Goal: Task Accomplishment & Management: Manage account settings

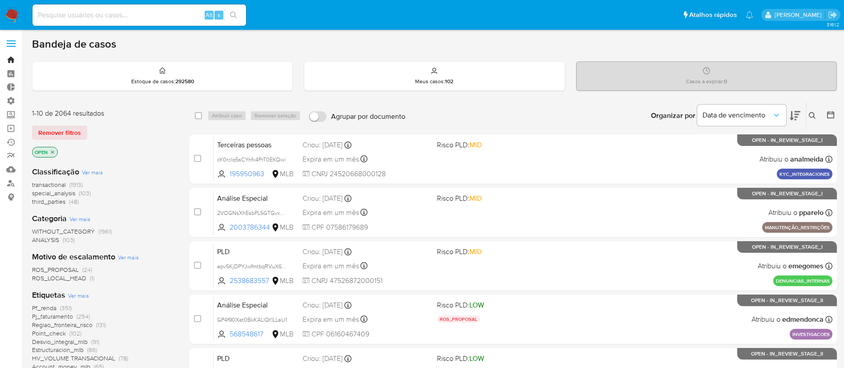
click at [12, 58] on link "Bandeja" at bounding box center [53, 60] width 106 height 14
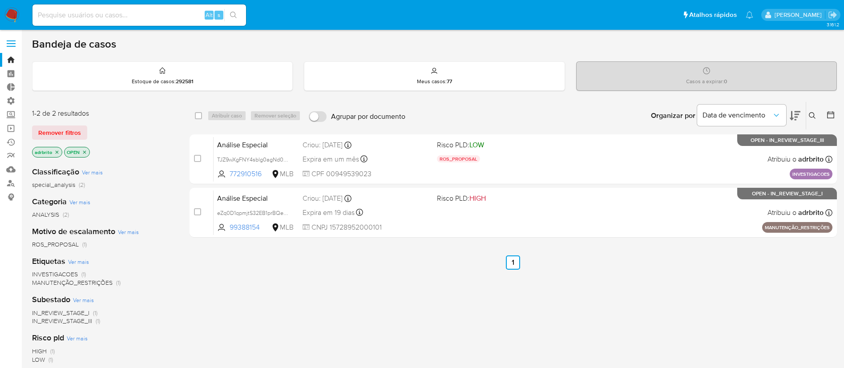
click at [11, 36] on label at bounding box center [11, 43] width 22 height 19
click at [0, 0] on input "checkbox" at bounding box center [0, 0] width 0 height 0
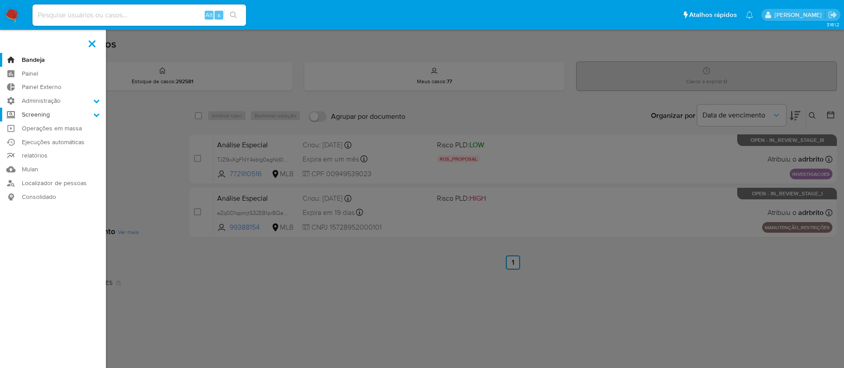
click at [96, 116] on icon at bounding box center [97, 115] width 6 height 4
click at [0, 0] on input "Screening" at bounding box center [0, 0] width 0 height 0
click at [89, 47] on span at bounding box center [92, 43] width 7 height 7
click at [0, 0] on input "checkbox" at bounding box center [0, 0] width 0 height 0
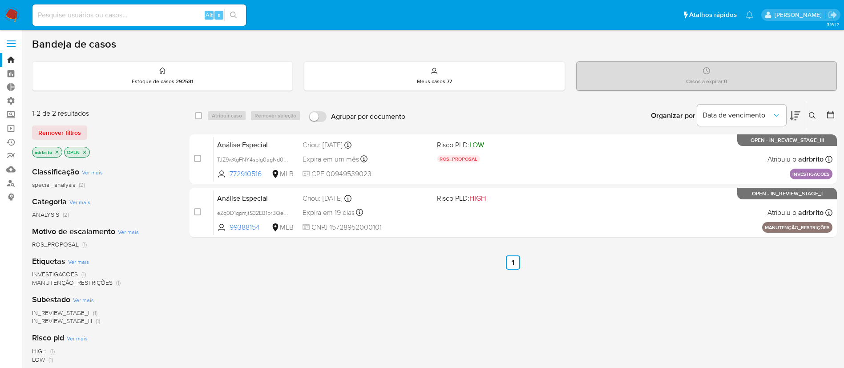
click at [10, 43] on span at bounding box center [11, 43] width 9 height 1
click at [0, 0] on input "checkbox" at bounding box center [0, 0] width 0 height 0
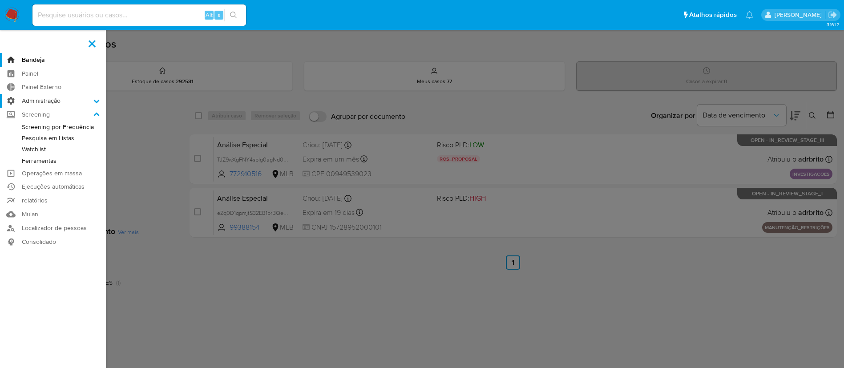
click at [94, 101] on icon at bounding box center [96, 101] width 6 height 6
click at [0, 0] on input "Administração" at bounding box center [0, 0] width 0 height 0
click at [65, 158] on link "Configuração do caso" at bounding box center [53, 158] width 106 height 11
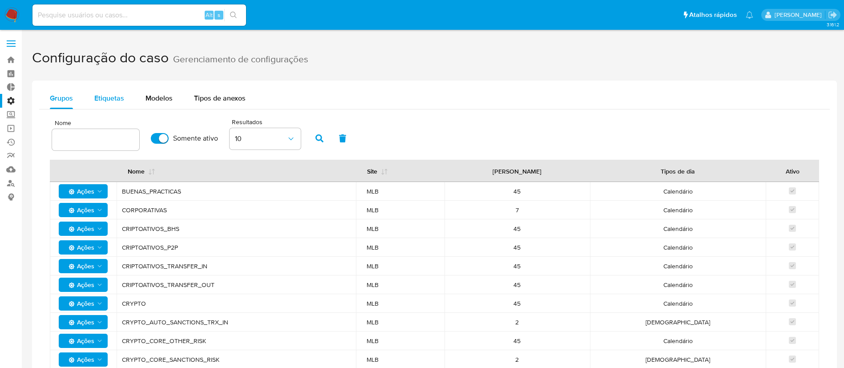
click at [115, 100] on span "Etiquetas" at bounding box center [109, 98] width 30 height 10
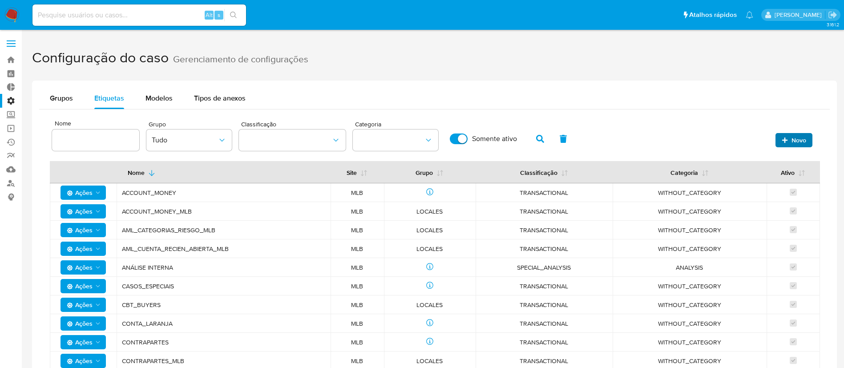
click at [791, 144] on span "Novo" at bounding box center [794, 140] width 24 height 12
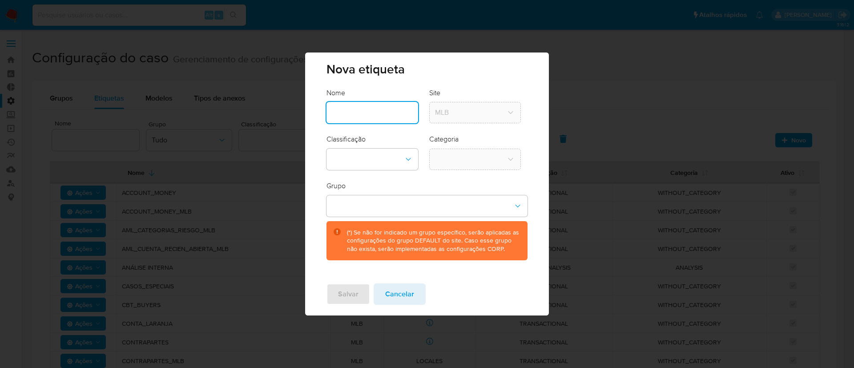
click at [393, 113] on input "text" at bounding box center [373, 113] width 92 height 12
type input "Anexo"
click at [395, 161] on button "classification-dropdown" at bounding box center [373, 159] width 92 height 21
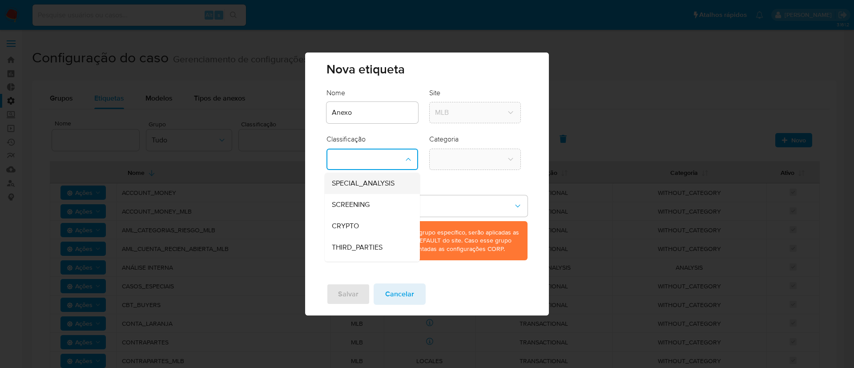
click at [387, 188] on span "SPECIAL_ANALYSIS" at bounding box center [363, 183] width 63 height 9
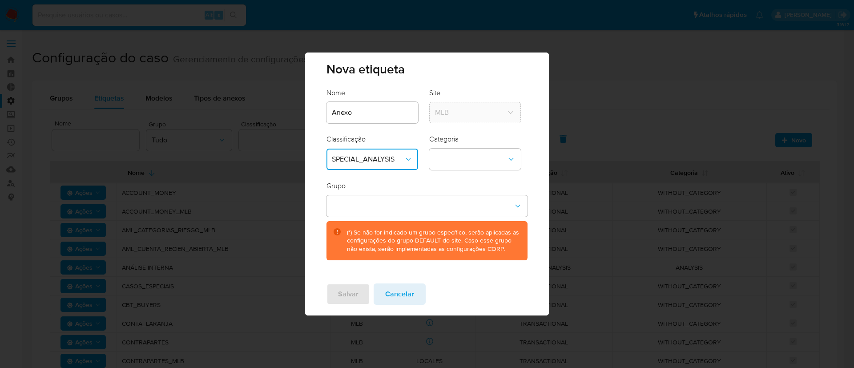
click at [412, 158] on icon "classification-dropdown" at bounding box center [408, 159] width 9 height 9
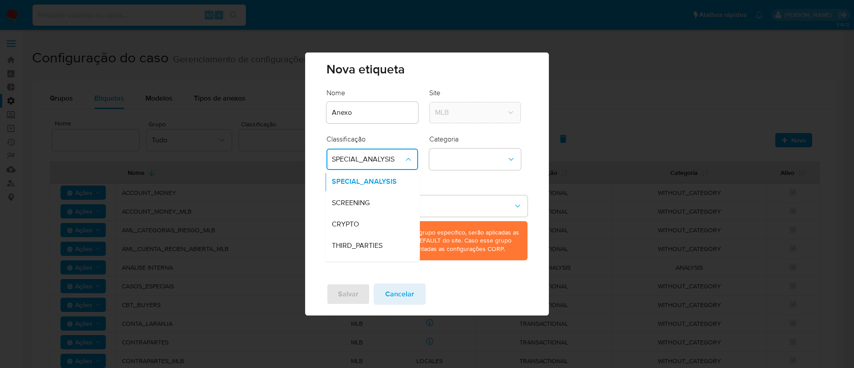
scroll to position [18, 0]
click at [386, 249] on span "TRANSACTIONAL" at bounding box center [360, 251] width 56 height 9
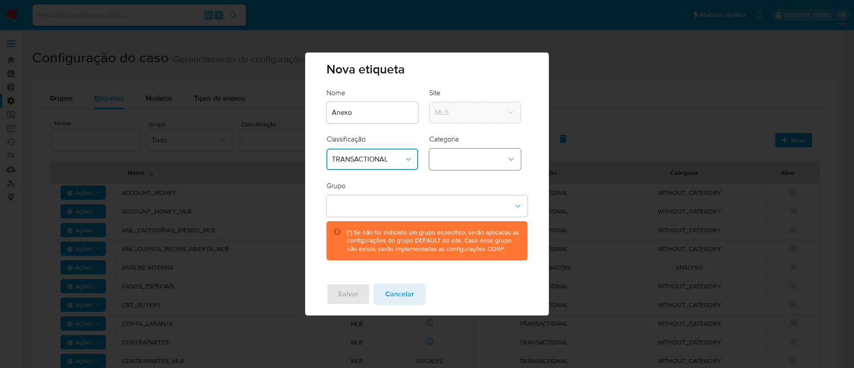
click at [509, 163] on icon "category-dropdown" at bounding box center [511, 159] width 9 height 9
click at [486, 181] on span "WITHOUT_CATEGORY" at bounding box center [471, 183] width 72 height 9
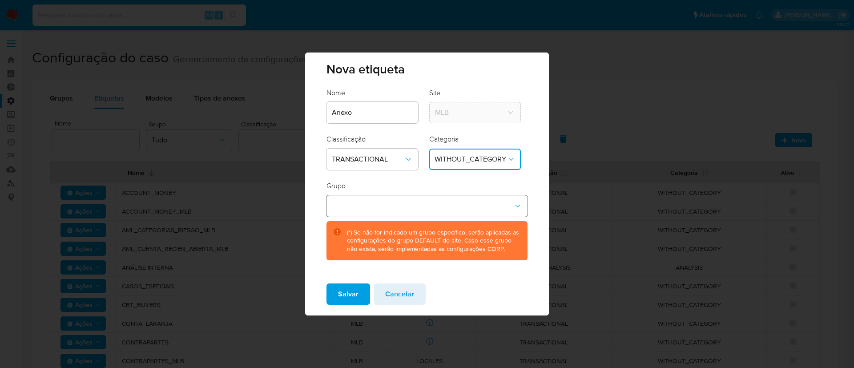
click at [509, 206] on button "group-dropdown" at bounding box center [427, 205] width 201 height 21
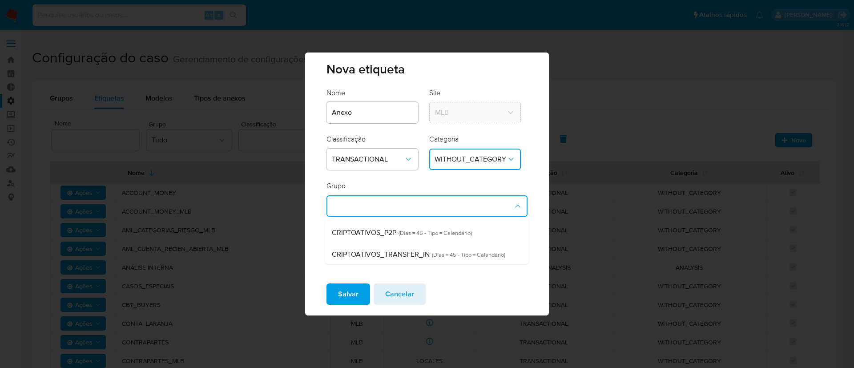
scroll to position [0, 0]
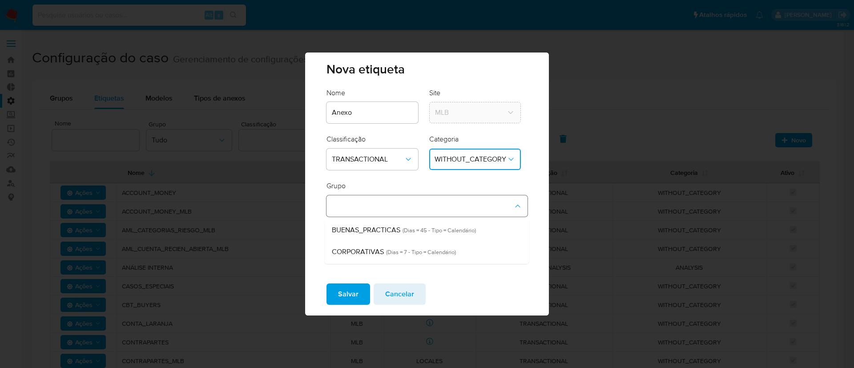
click at [440, 205] on button "group-dropdown" at bounding box center [427, 205] width 201 height 21
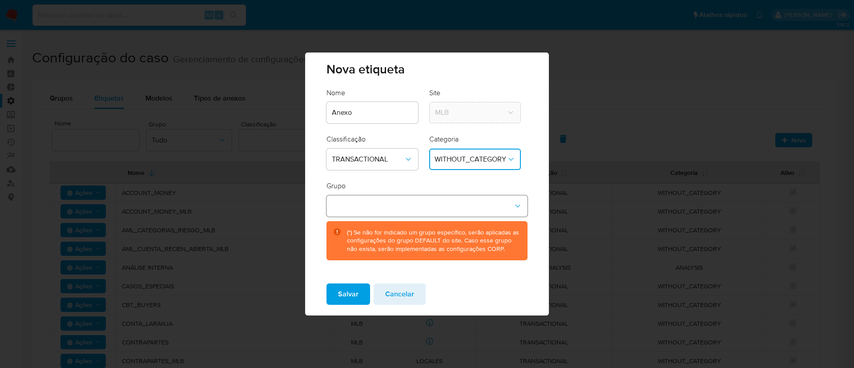
click at [519, 206] on icon "group-dropdown" at bounding box center [518, 206] width 9 height 9
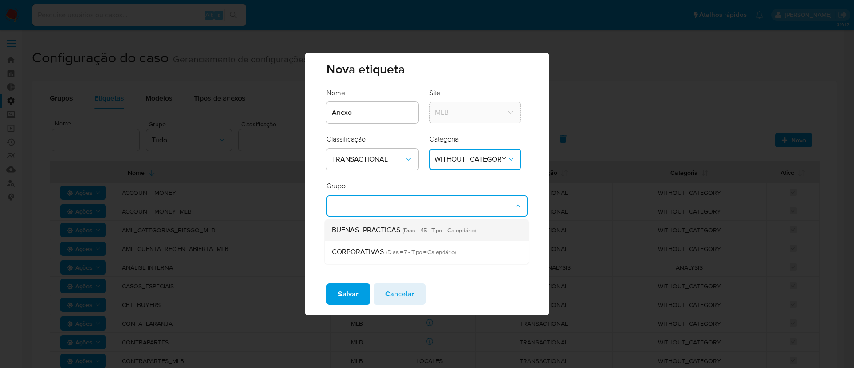
click at [485, 226] on div "BUENAS_PRACTICAS (Dias = 45 - Tipo = Calendário)" at bounding box center [424, 230] width 185 height 22
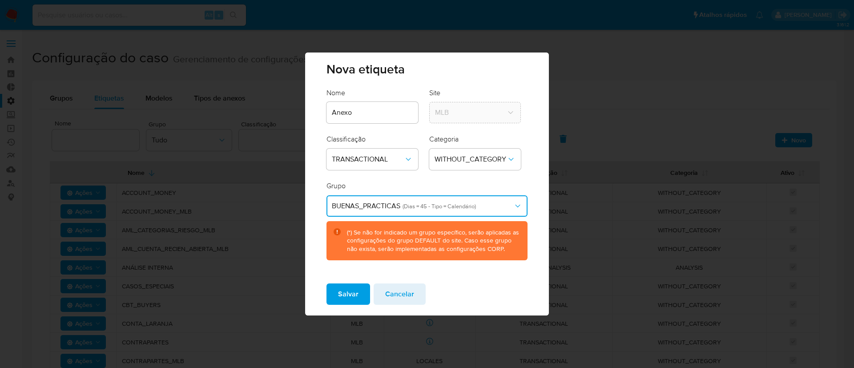
click at [516, 202] on icon "group-dropdown" at bounding box center [518, 206] width 9 height 9
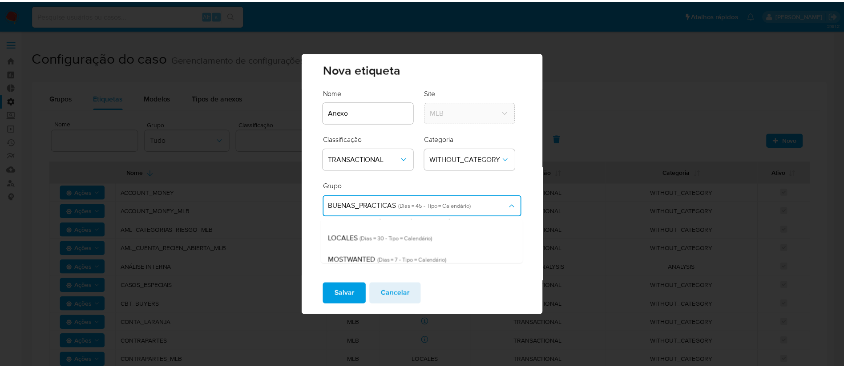
scroll to position [269, 0]
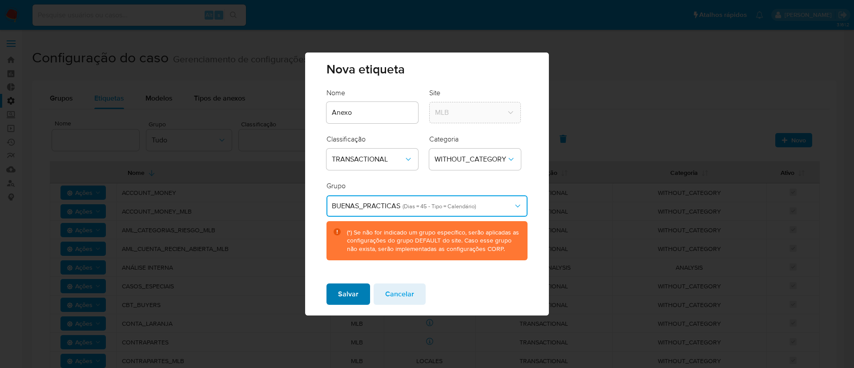
click at [350, 290] on span "Salvar" at bounding box center [348, 294] width 20 height 20
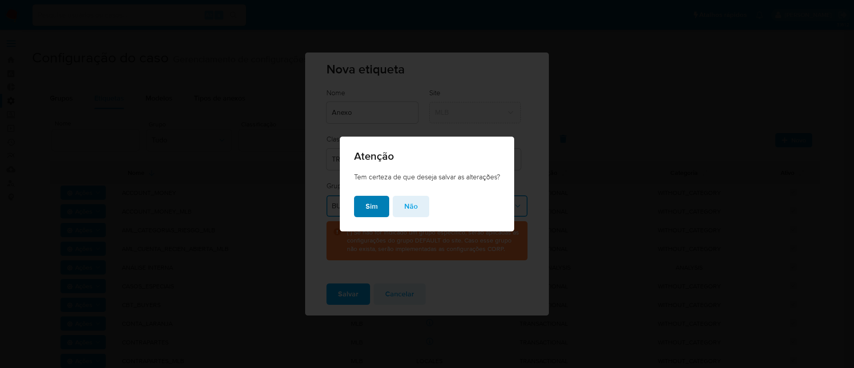
click at [373, 210] on span "Sim" at bounding box center [372, 207] width 12 height 20
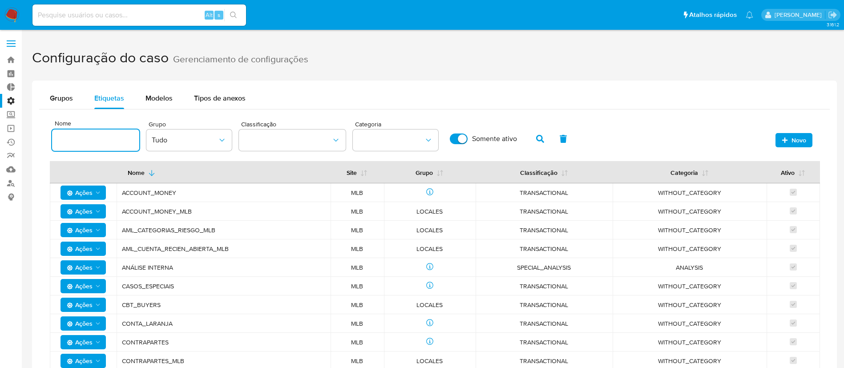
click at [107, 145] on input at bounding box center [95, 140] width 87 height 12
type input "anexo"
click at [540, 138] on icon "button" at bounding box center [540, 139] width 8 height 8
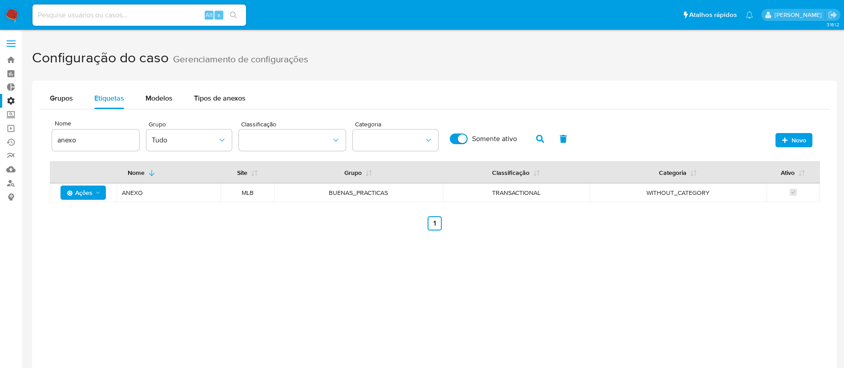
click at [138, 192] on span "ANEXO" at bounding box center [168, 193] width 93 height 8
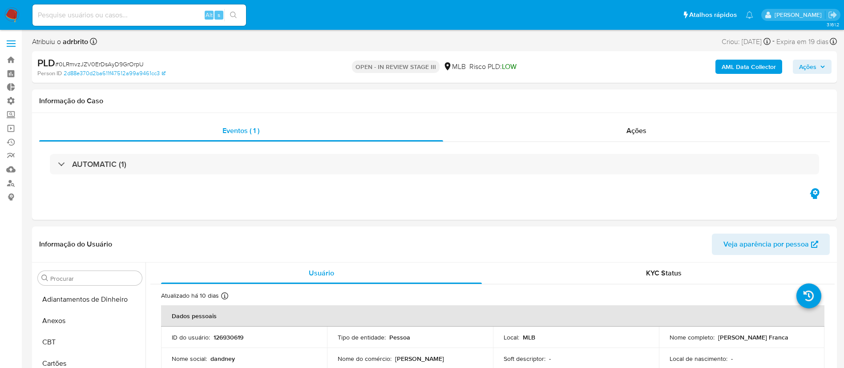
select select "10"
click at [12, 58] on link "Bandeja" at bounding box center [53, 60] width 106 height 14
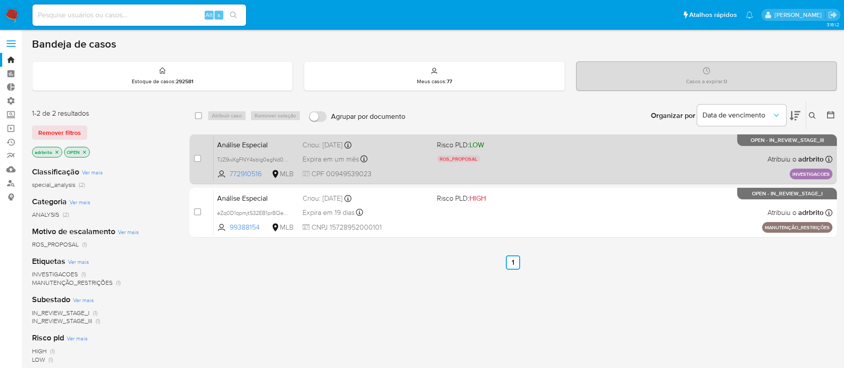
click at [335, 160] on span "Expira em um mês" at bounding box center [331, 159] width 57 height 10
click at [334, 169] on span "CPF 00949539023" at bounding box center [366, 174] width 127 height 10
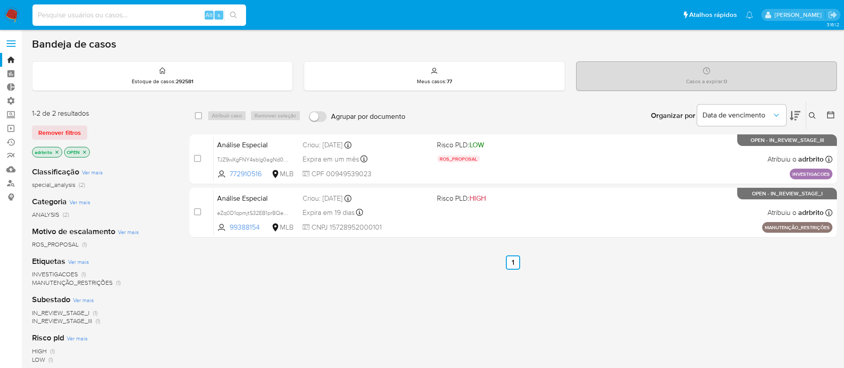
click at [53, 16] on input at bounding box center [139, 15] width 214 height 12
paste input "yAGrm2oxgJKcxwikO6Q7kyMB"
type input "yAGrm2oxgJKcxwikO6Q7kyMB"
click at [237, 15] on icon "search-icon" at bounding box center [233, 15] width 7 height 7
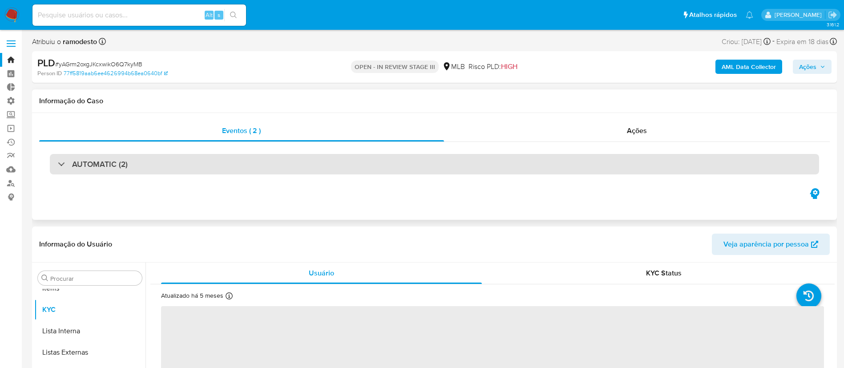
scroll to position [461, 0]
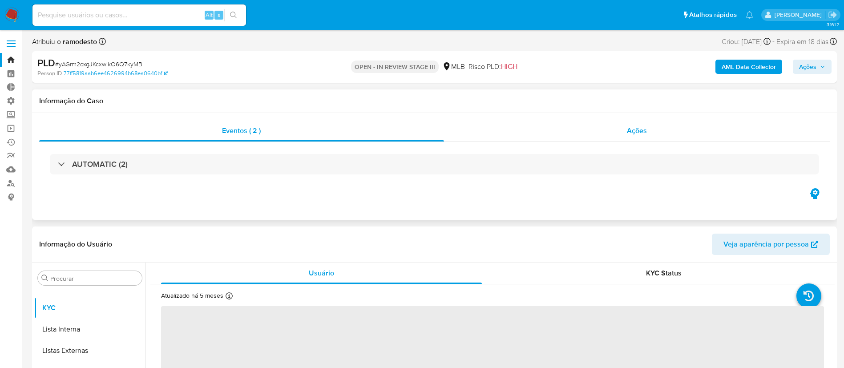
select select "10"
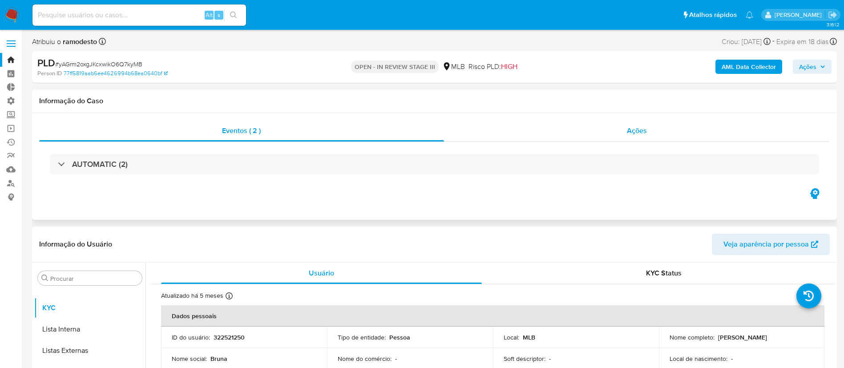
click at [640, 126] on span "Ações" at bounding box center [637, 130] width 20 height 10
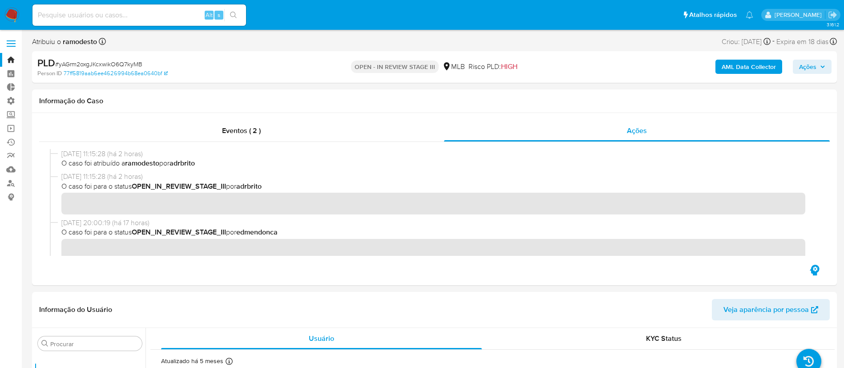
click at [172, 43] on div "Atribuiu o ramodesto Asignado el: 16/09/2025 16:25:56 Criou: 12/09/2025 Criou: …" at bounding box center [434, 44] width 805 height 16
click at [122, 61] on span "# yAGrm2oxgJKcxwikO6Q7kyMB" at bounding box center [98, 64] width 87 height 9
drag, startPoint x: 121, startPoint y: 61, endPoint x: 109, endPoint y: 61, distance: 12.9
click at [109, 61] on span "# yAGrm2oxgJKcxwikO6Q7kyMB" at bounding box center [98, 64] width 87 height 9
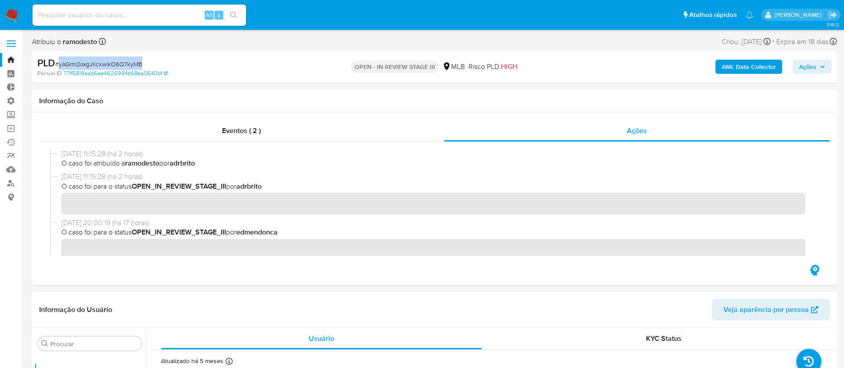
copy span "yAGrm2oxgJKcxwikO6Q7kyMB"
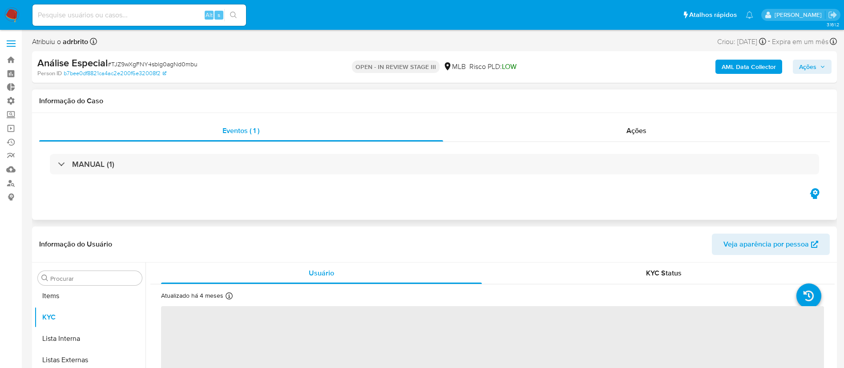
scroll to position [461, 0]
select select "10"
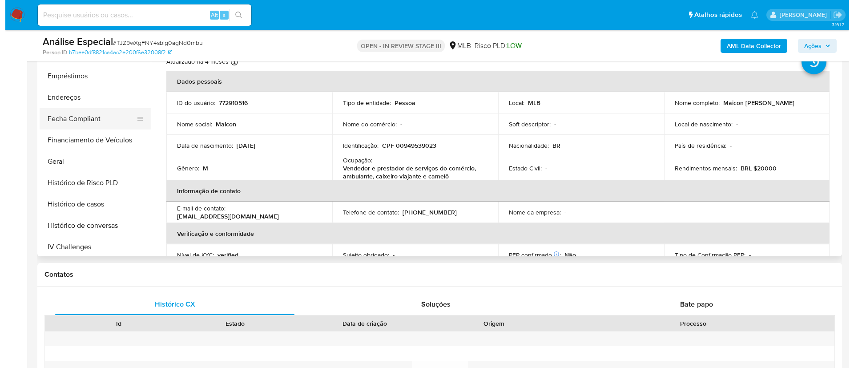
scroll to position [204, 0]
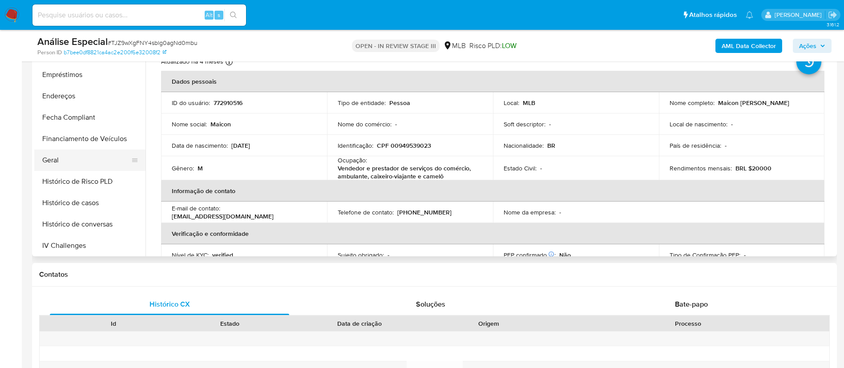
click at [60, 159] on button "Geral" at bounding box center [86, 160] width 104 height 21
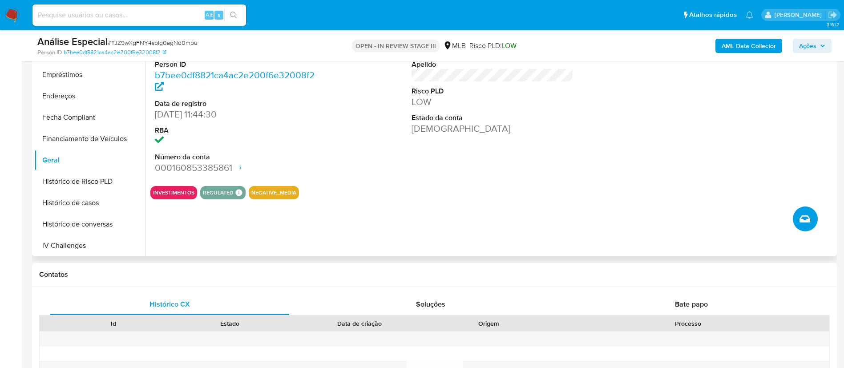
click at [800, 224] on button "Criar caso manual" at bounding box center [805, 218] width 25 height 25
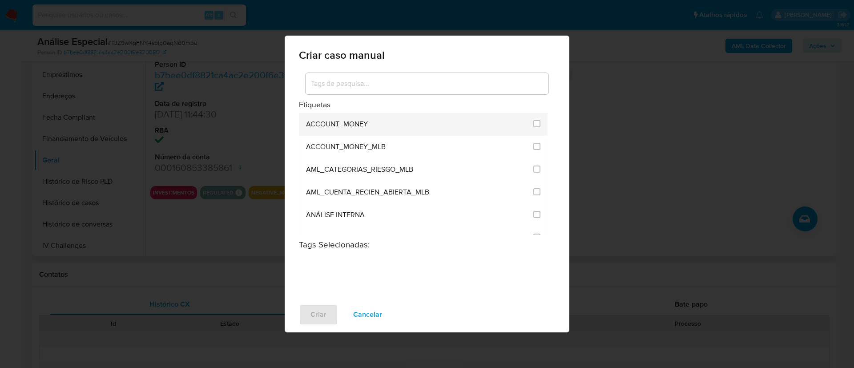
scroll to position [2695, 0]
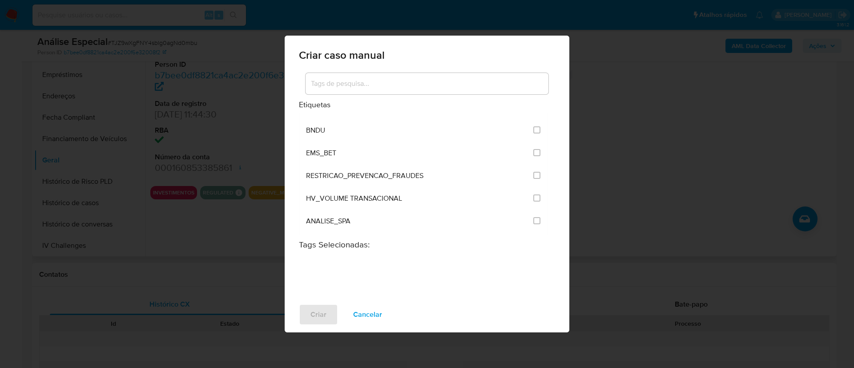
click at [366, 314] on span "Cancelar" at bounding box center [367, 315] width 29 height 20
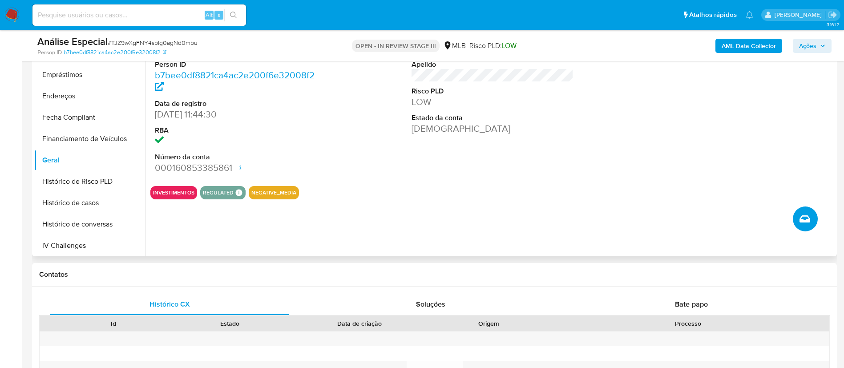
click at [800, 224] on span "Criar caso manual" at bounding box center [805, 219] width 11 height 11
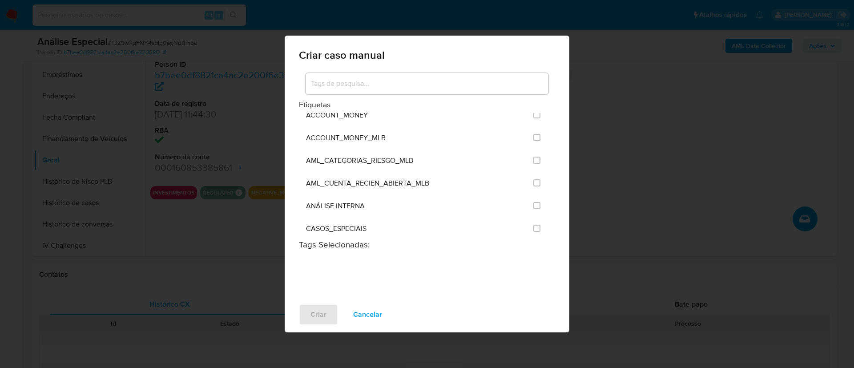
scroll to position [0, 0]
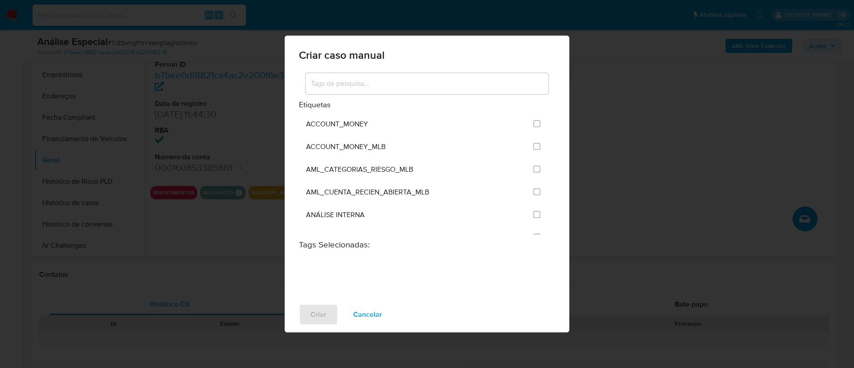
click at [367, 50] on span "Criar caso manual" at bounding box center [427, 55] width 256 height 11
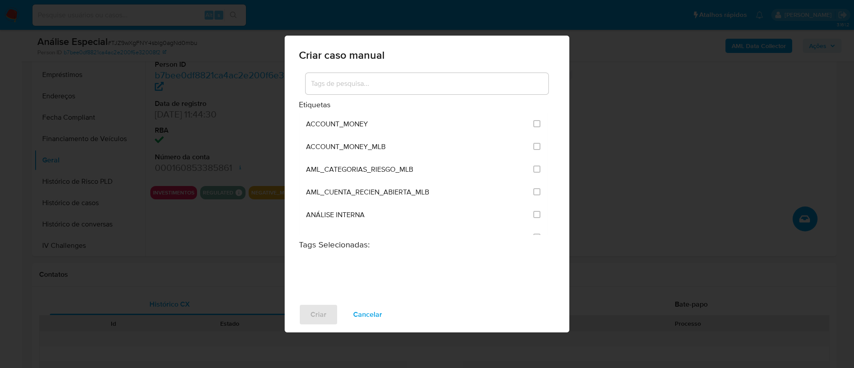
click at [367, 50] on span "Criar caso manual" at bounding box center [427, 55] width 256 height 11
click at [416, 53] on span "Criar caso manual" at bounding box center [427, 55] width 256 height 11
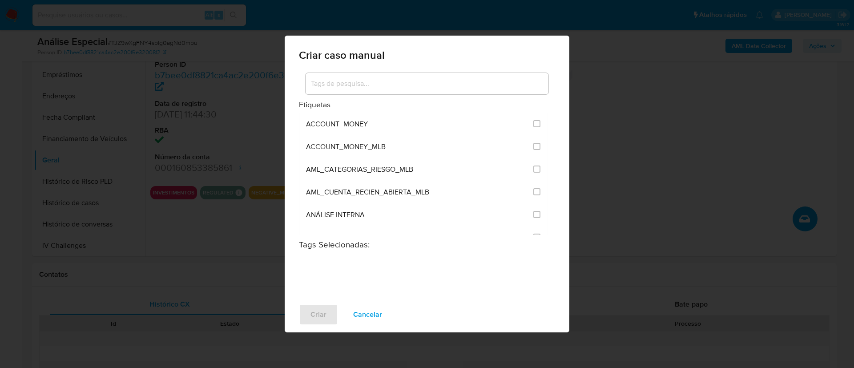
click at [416, 53] on span "Criar caso manual" at bounding box center [427, 55] width 256 height 11
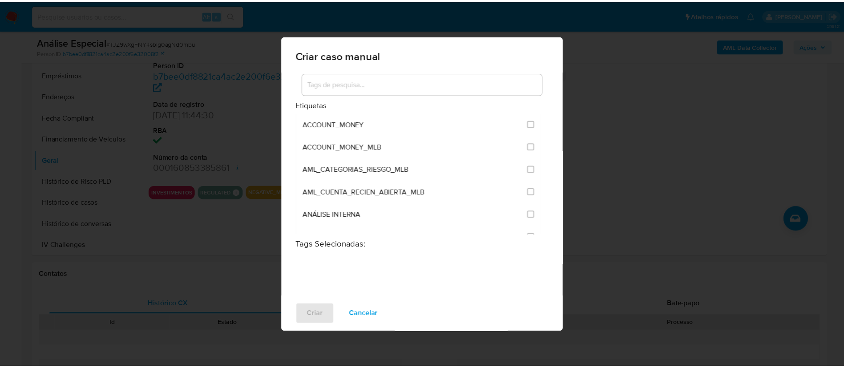
scroll to position [2695, 0]
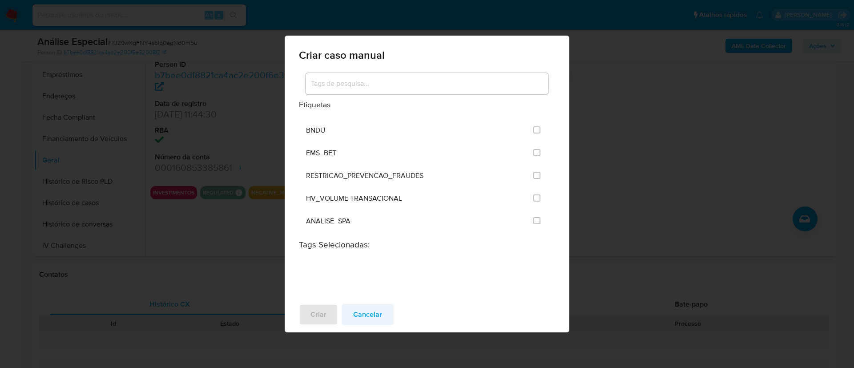
click at [368, 318] on span "Cancelar" at bounding box center [367, 315] width 29 height 20
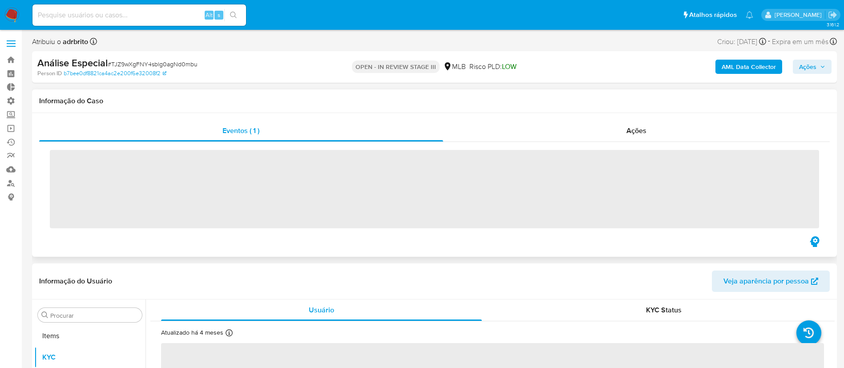
scroll to position [461, 0]
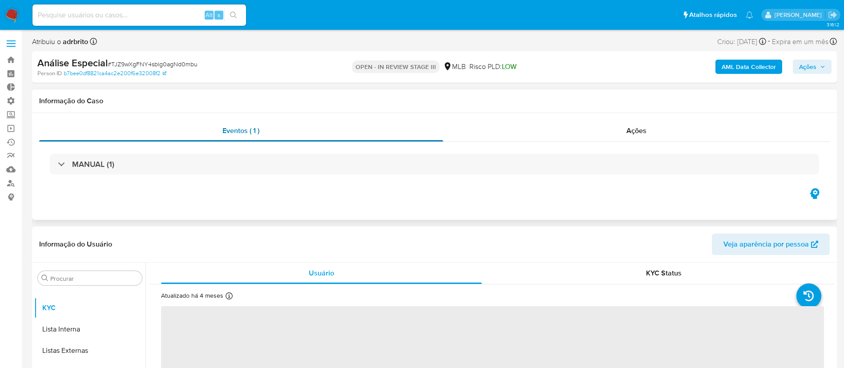
select select "10"
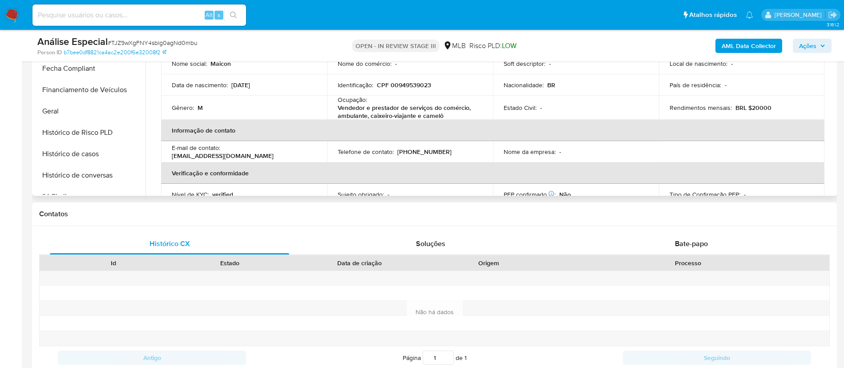
scroll to position [194, 0]
click at [69, 106] on button "Geral" at bounding box center [86, 109] width 104 height 21
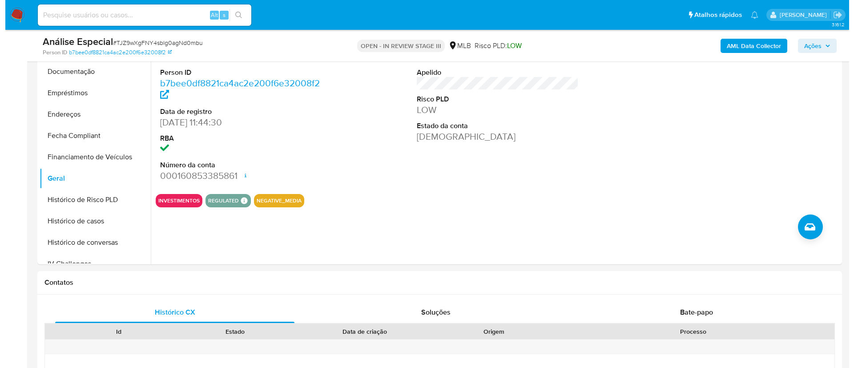
scroll to position [196, 0]
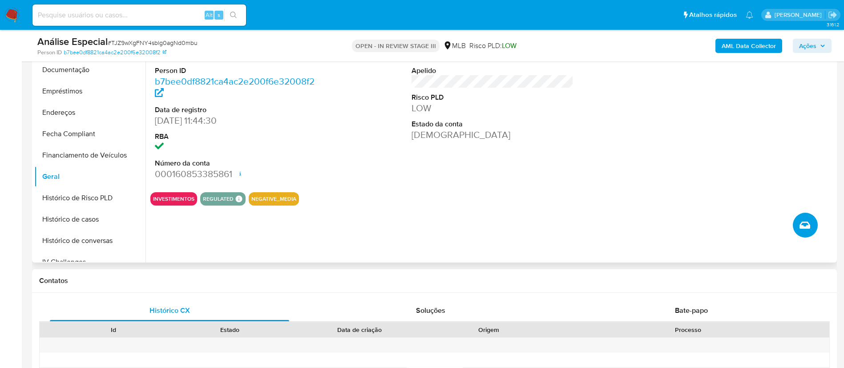
click at [808, 230] on icon "Criar caso manual" at bounding box center [805, 225] width 11 height 11
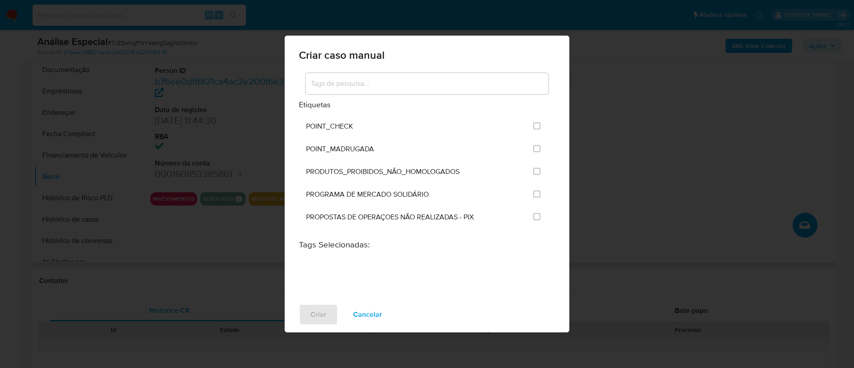
scroll to position [2695, 0]
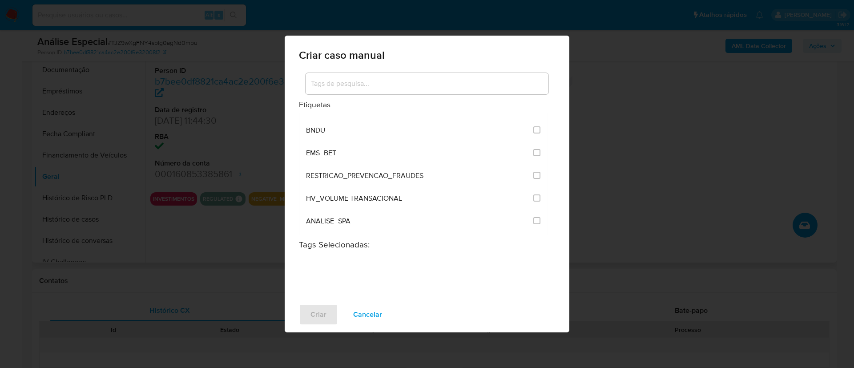
click at [439, 61] on div "Criar caso manual" at bounding box center [427, 54] width 285 height 36
click at [444, 84] on input at bounding box center [427, 84] width 243 height 12
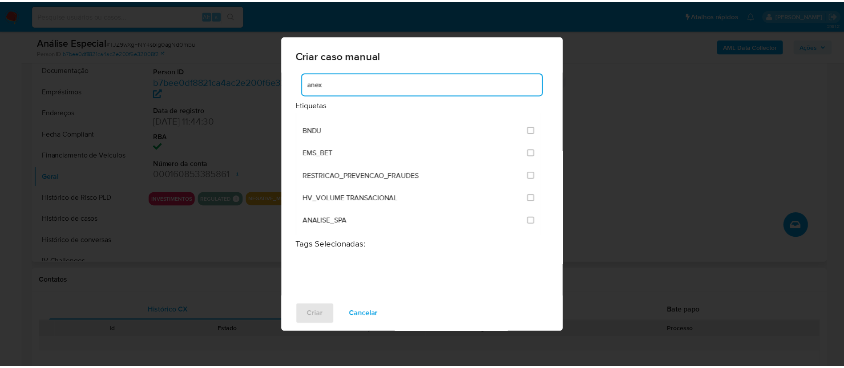
scroll to position [0, 0]
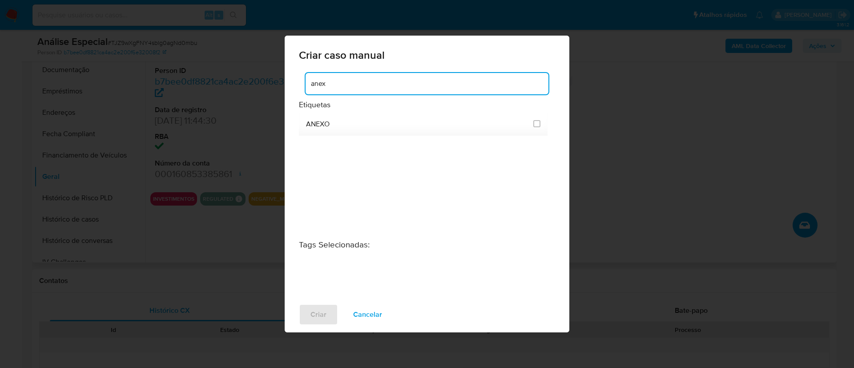
type input "anex"
click at [376, 319] on span "Cancelar" at bounding box center [367, 315] width 29 height 20
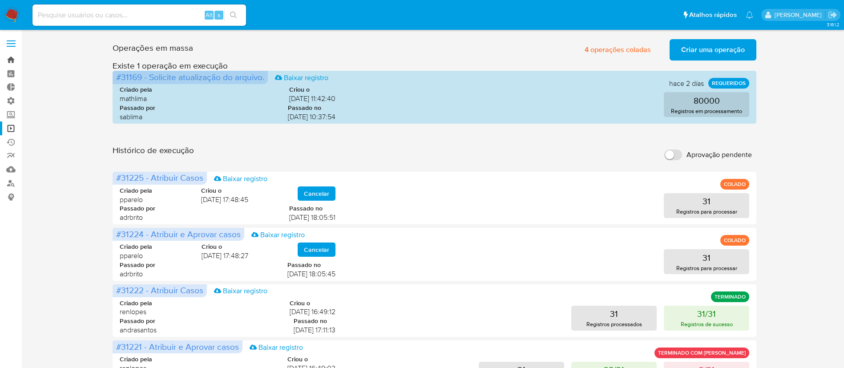
click at [12, 58] on link "Bandeja" at bounding box center [53, 60] width 106 height 14
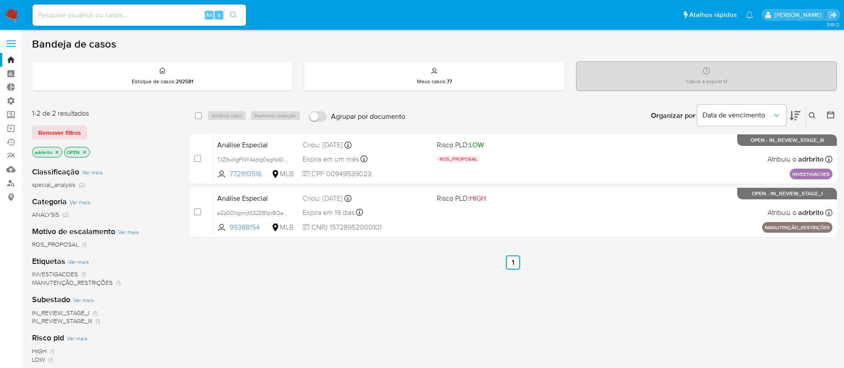
click at [58, 154] on icon "close-filter" at bounding box center [56, 152] width 5 height 5
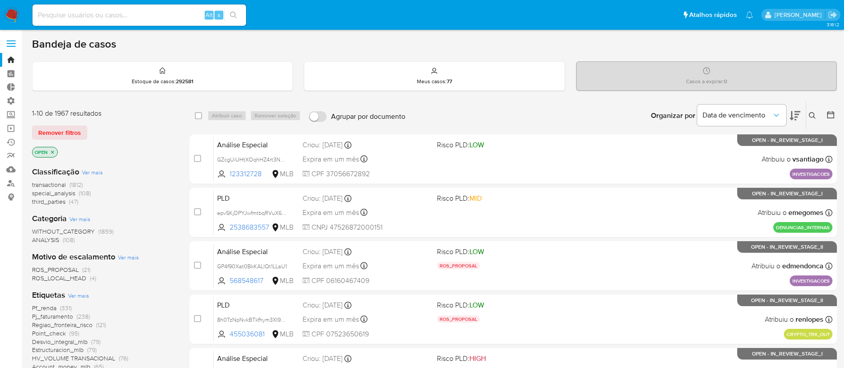
click at [813, 114] on icon at bounding box center [812, 115] width 7 height 7
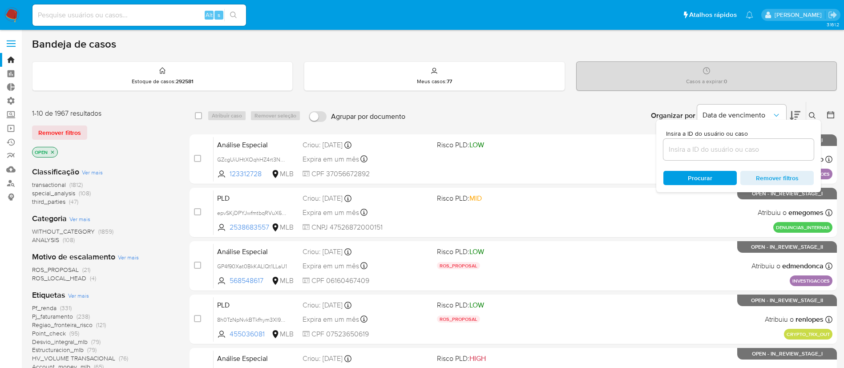
click at [751, 146] on input at bounding box center [739, 150] width 150 height 12
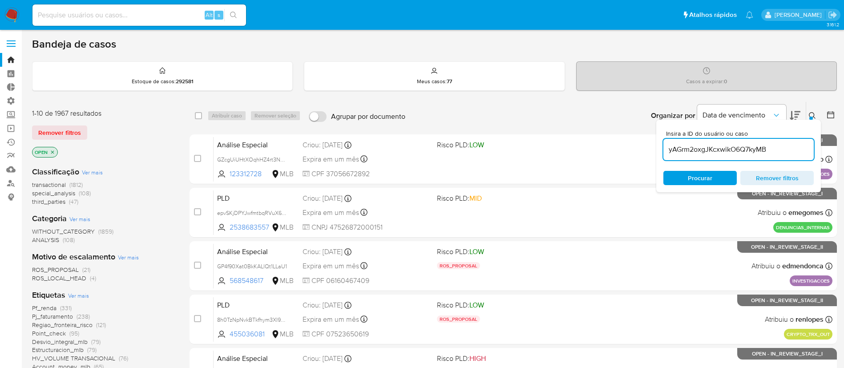
type input "yAGrm2oxgJKcxwikO6Q7kyMB"
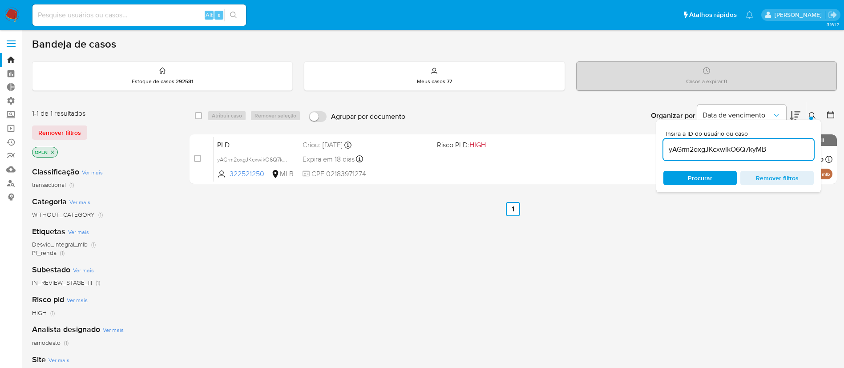
click at [809, 115] on icon at bounding box center [812, 115] width 7 height 7
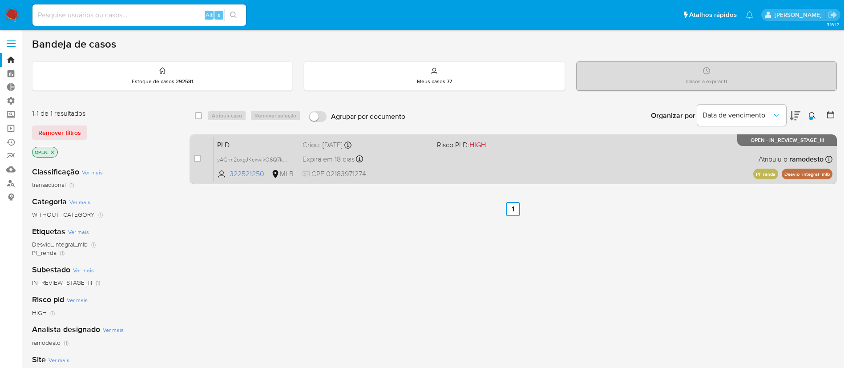
scroll to position [21, 0]
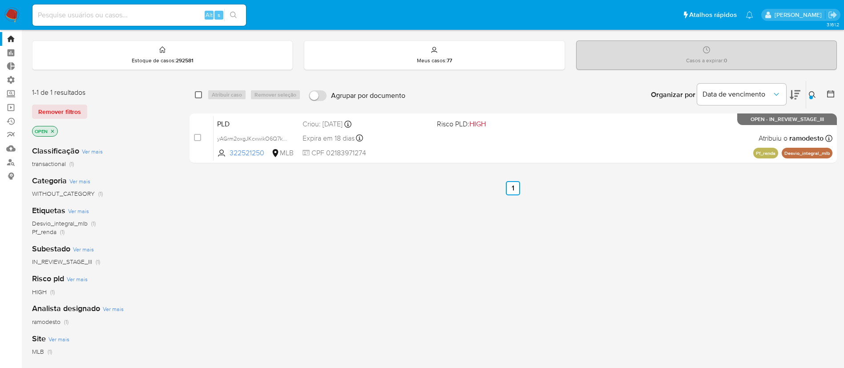
click at [197, 97] on input "checkbox" at bounding box center [198, 94] width 7 height 7
checkbox input "true"
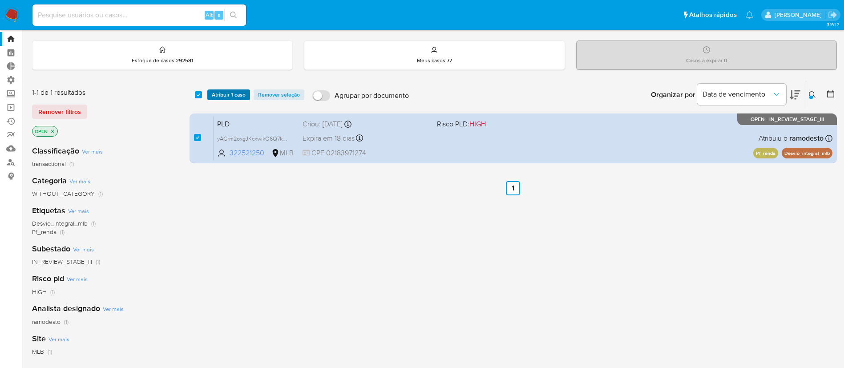
click at [227, 95] on span "Atribuir 1 caso" at bounding box center [229, 94] width 34 height 9
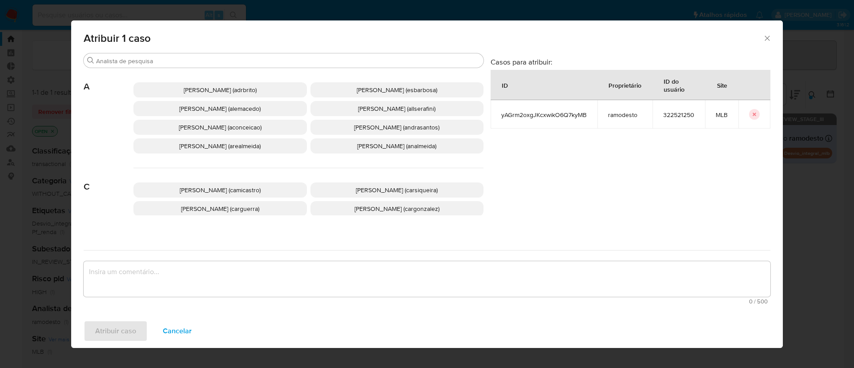
click at [207, 88] on span "Adriano Azeredo Brito (adrbrito)" at bounding box center [220, 89] width 73 height 9
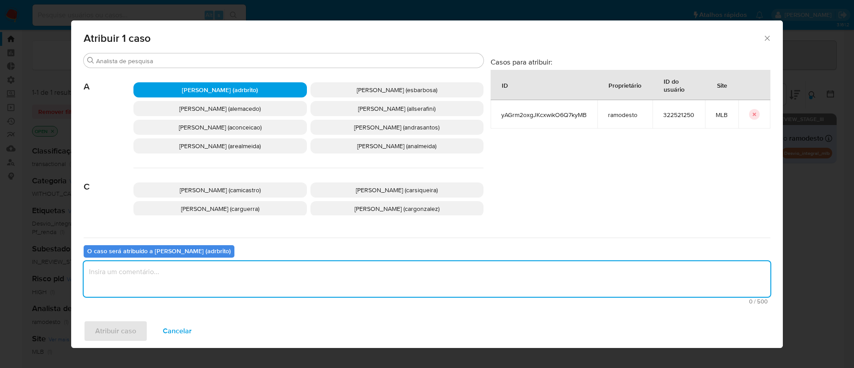
click at [168, 276] on textarea "assign-modal" at bounding box center [427, 279] width 687 height 36
type textarea "ok"
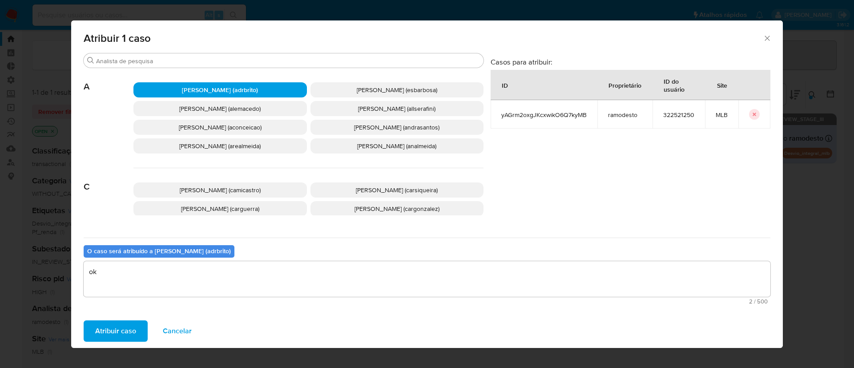
click at [110, 336] on span "Atribuir caso" at bounding box center [115, 331] width 41 height 20
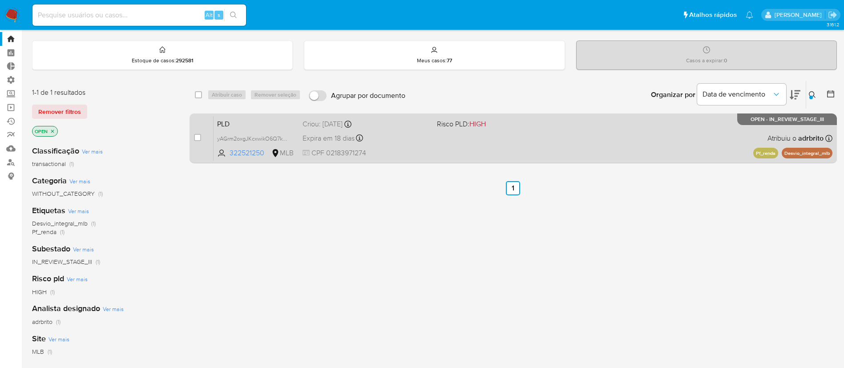
click at [340, 134] on span "Expira em 18 dias" at bounding box center [329, 139] width 52 height 10
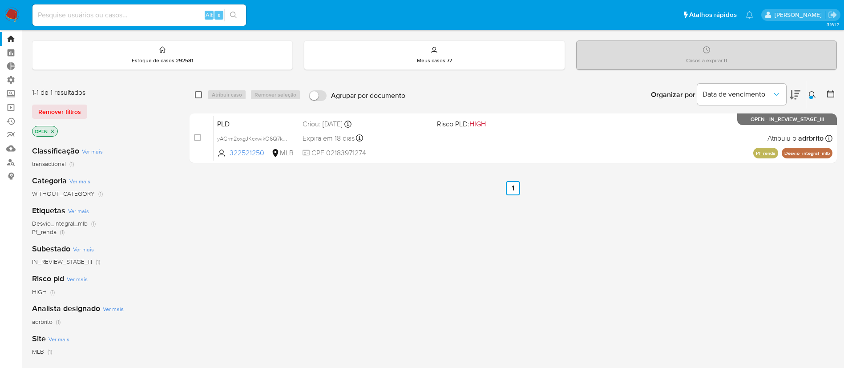
click at [198, 93] on input "checkbox" at bounding box center [198, 94] width 7 height 7
checkbox input "true"
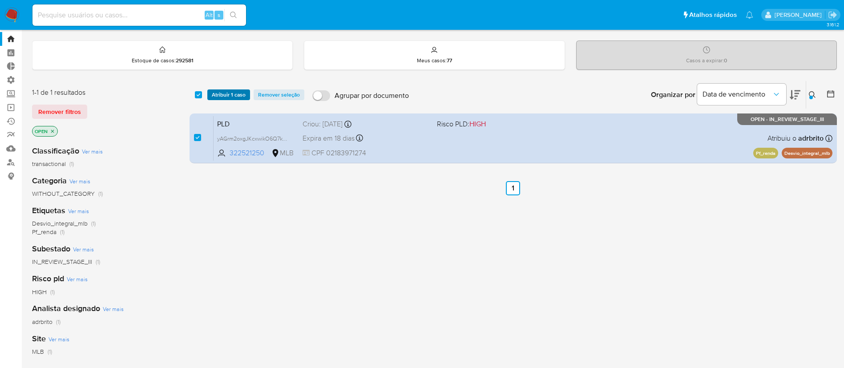
click at [219, 97] on span "Atribuir 1 caso" at bounding box center [229, 94] width 34 height 9
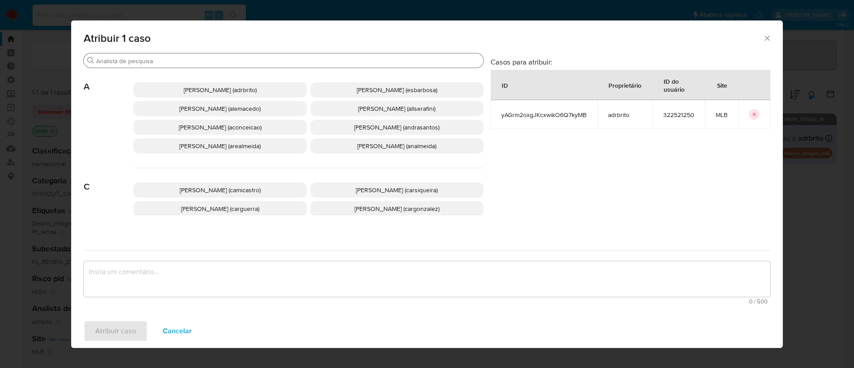
click at [172, 61] on input "Buscar" at bounding box center [288, 61] width 384 height 8
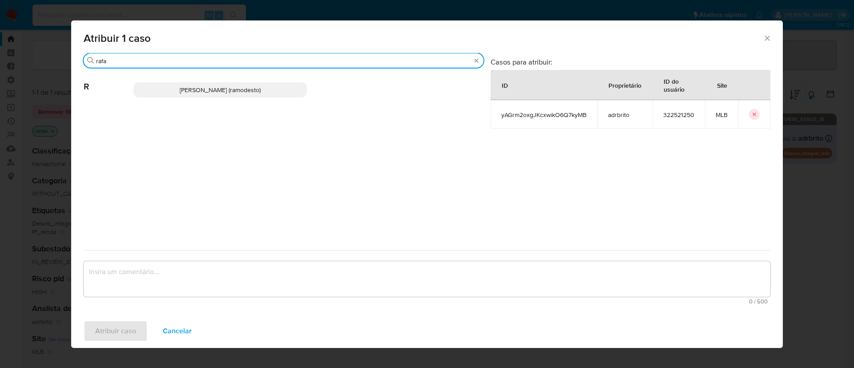
type input "rafa"
click at [180, 88] on span "Rafael Modesto Dos Santos (ramodesto)" at bounding box center [220, 89] width 81 height 9
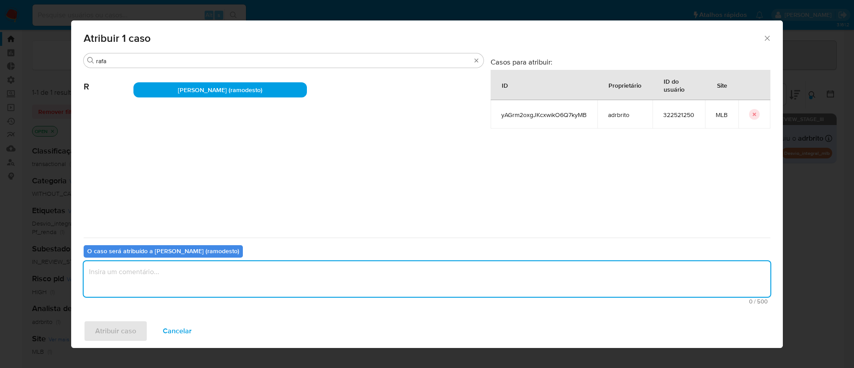
click at [154, 266] on textarea "assign-modal" at bounding box center [427, 279] width 687 height 36
type textarea "ok"
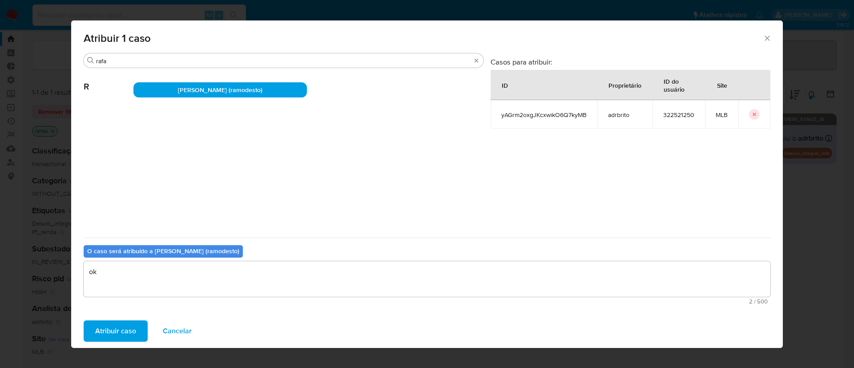
click at [114, 334] on span "Atribuir caso" at bounding box center [115, 331] width 41 height 20
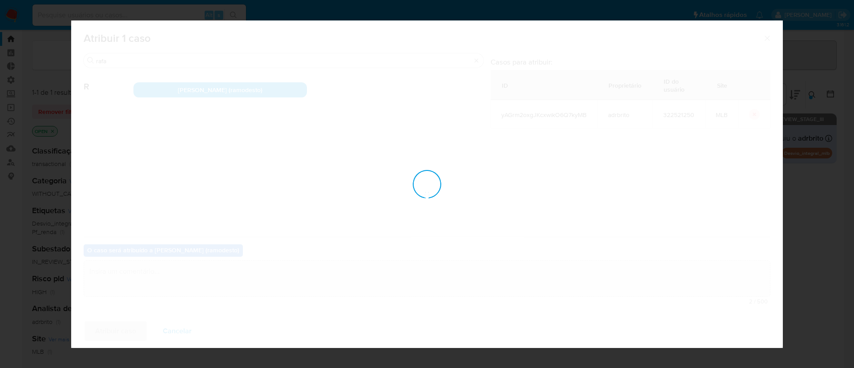
checkbox input "false"
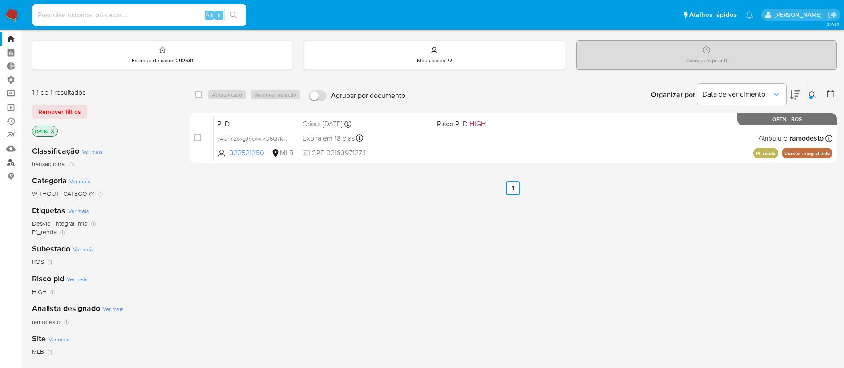
click at [10, 159] on link "Localizador de pessoas" at bounding box center [53, 162] width 106 height 14
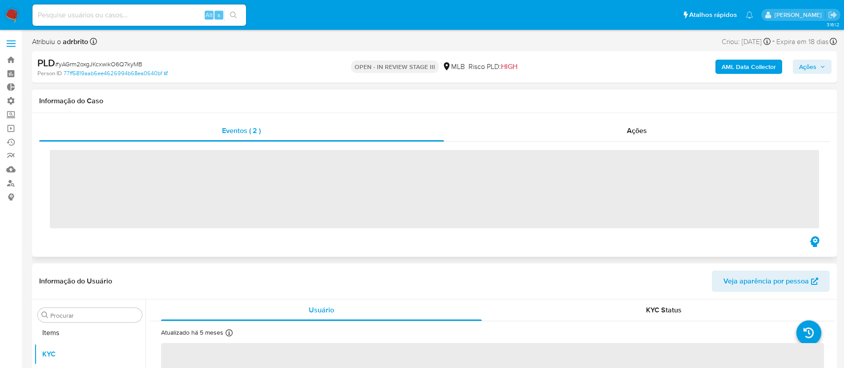
scroll to position [461, 0]
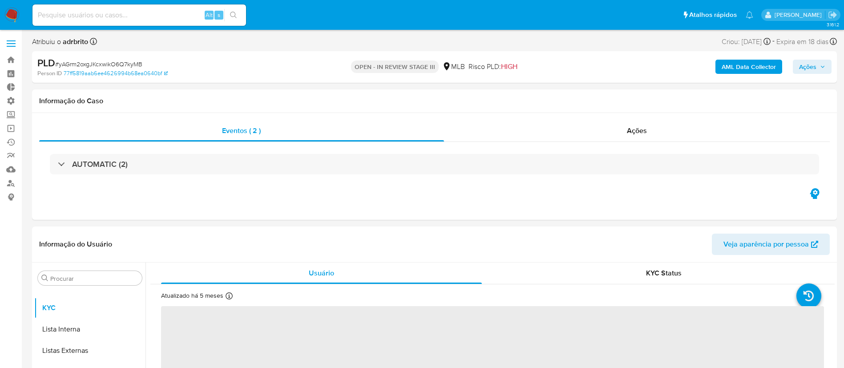
select select "10"
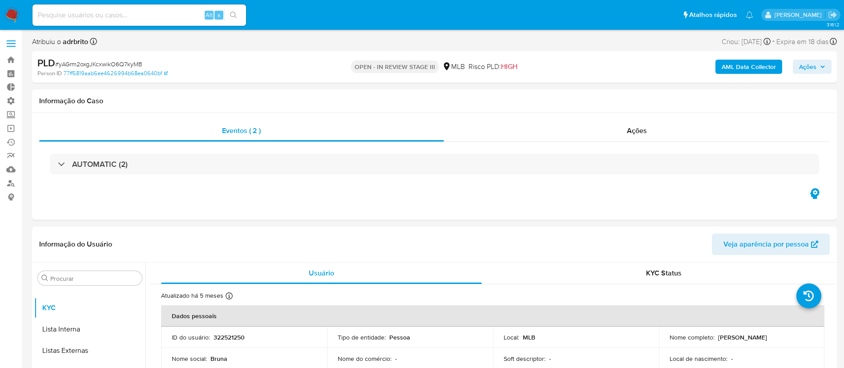
click at [813, 70] on span "Ações" at bounding box center [807, 67] width 17 height 14
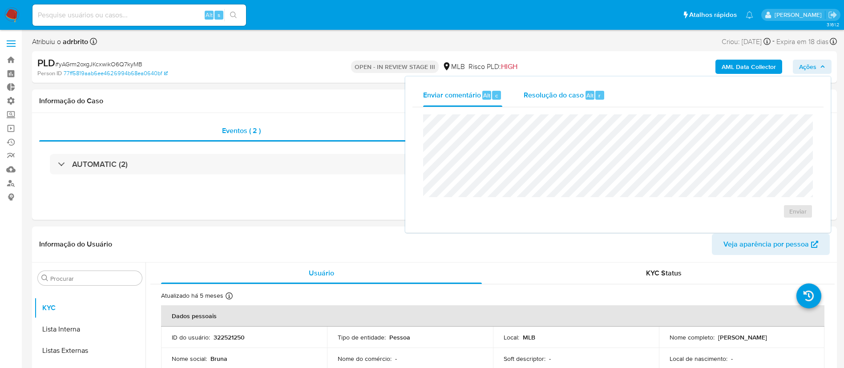
click at [563, 95] on span "Resolução do caso" at bounding box center [554, 95] width 60 height 10
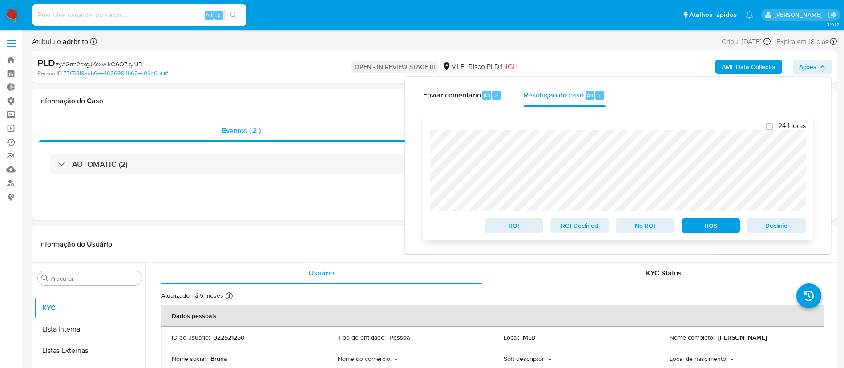
click at [702, 229] on span "ROS" at bounding box center [711, 225] width 46 height 12
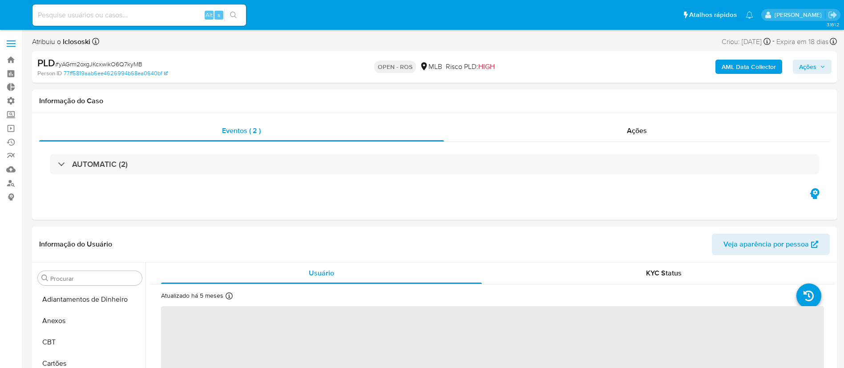
select select "10"
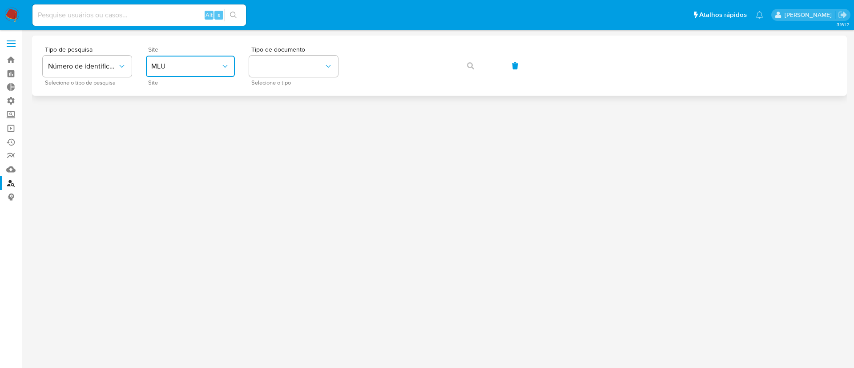
click at [220, 65] on span "MLU" at bounding box center [185, 66] width 69 height 9
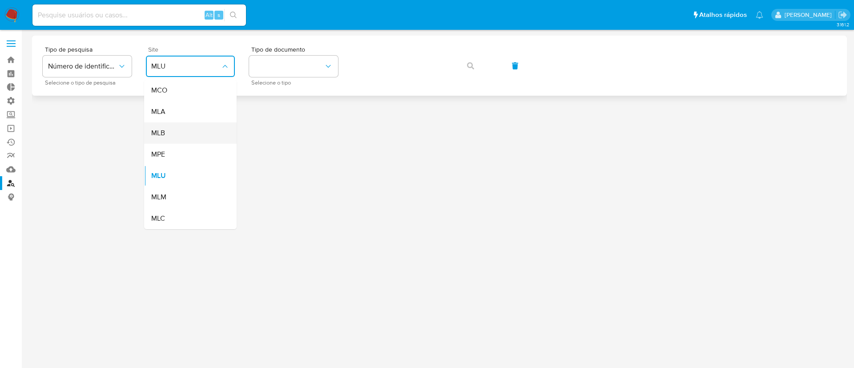
click at [184, 129] on div "MLB" at bounding box center [187, 132] width 73 height 21
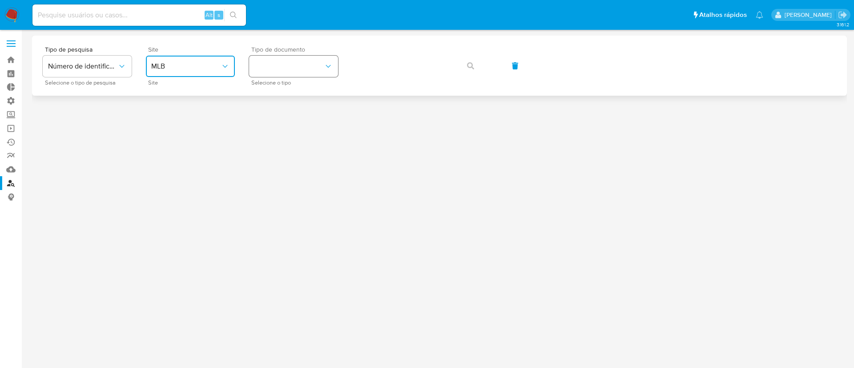
click at [287, 75] on button "identificationType" at bounding box center [293, 66] width 89 height 21
click at [281, 92] on div "CNPJ CNPJ" at bounding box center [291, 95] width 73 height 30
click at [469, 65] on icon "button" at bounding box center [470, 65] width 7 height 7
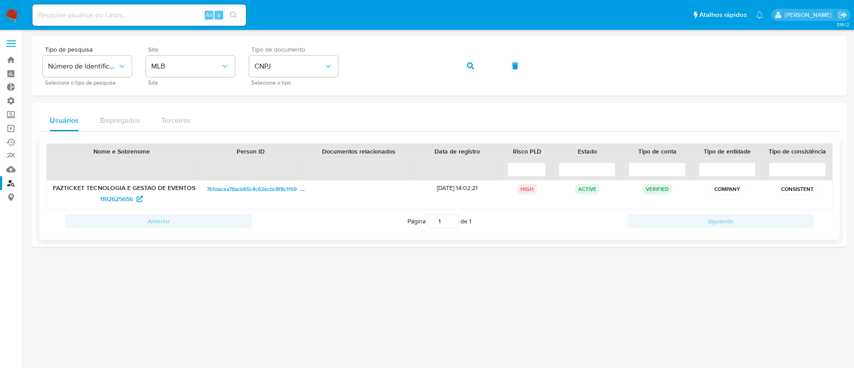
drag, startPoint x: 91, startPoint y: 198, endPoint x: 127, endPoint y: 208, distance: 37.4
click at [127, 208] on div "FAZTICKET TECNOLOGIA E GESTAO DE EVENTOS ES LTDA 1192625656" at bounding box center [122, 195] width 150 height 28
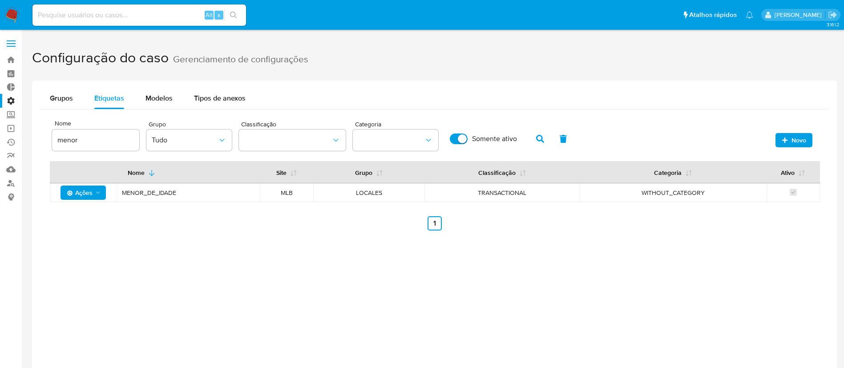
scroll to position [75, 0]
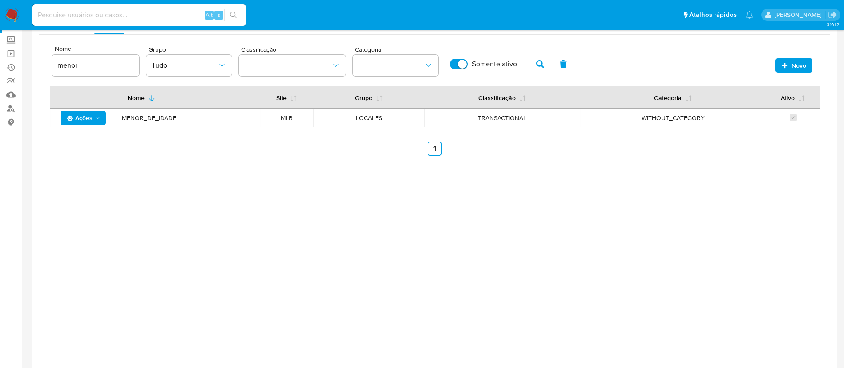
click at [137, 20] on input at bounding box center [139, 15] width 214 height 12
click at [128, 10] on input at bounding box center [139, 15] width 214 height 12
paste input "WTXCOxqQsX4EfTskgYFnch6N"
type input "WTXCOxqQsX4EfTskgYFnch6N"
click at [234, 13] on icon "search-icon" at bounding box center [233, 15] width 7 height 7
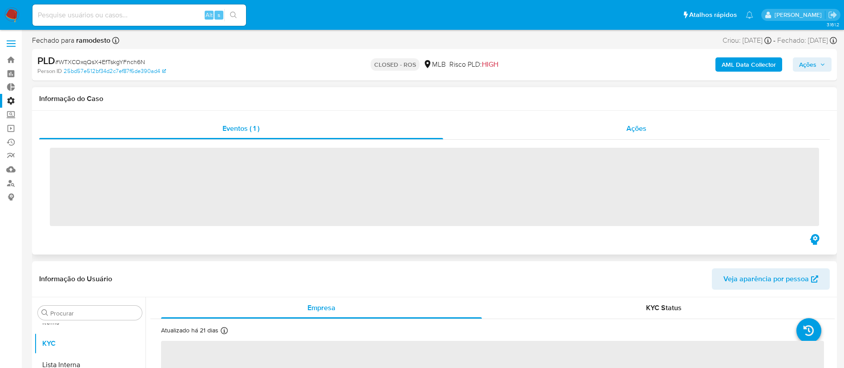
scroll to position [461, 0]
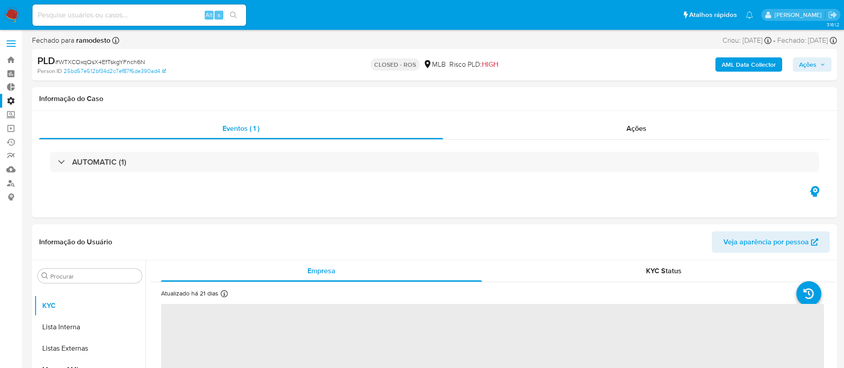
select select "10"
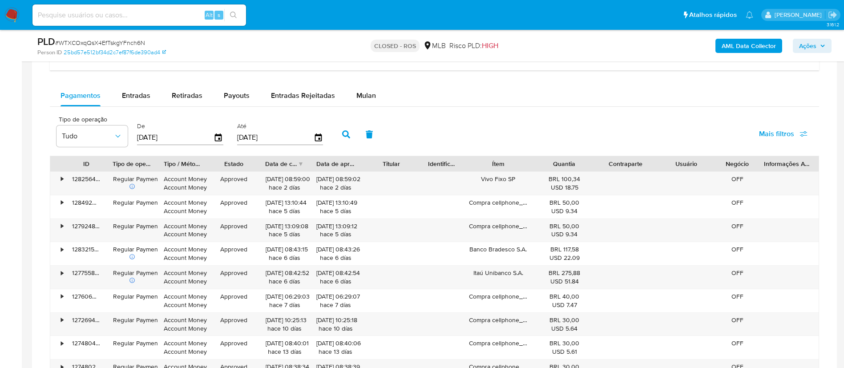
scroll to position [708, 0]
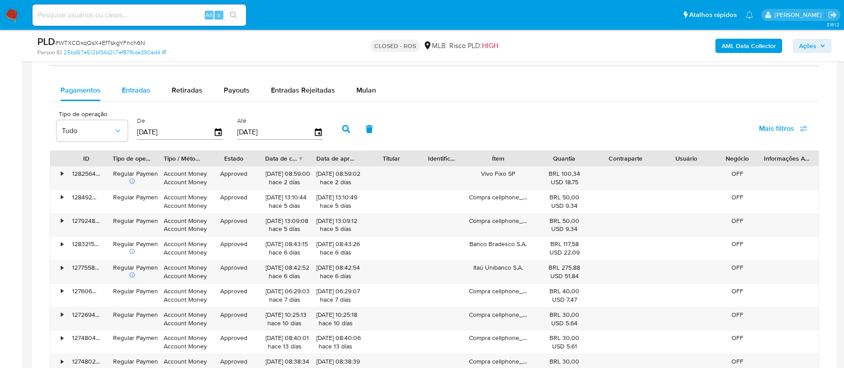
click at [132, 87] on span "Entradas" at bounding box center [136, 90] width 28 height 10
select select "10"
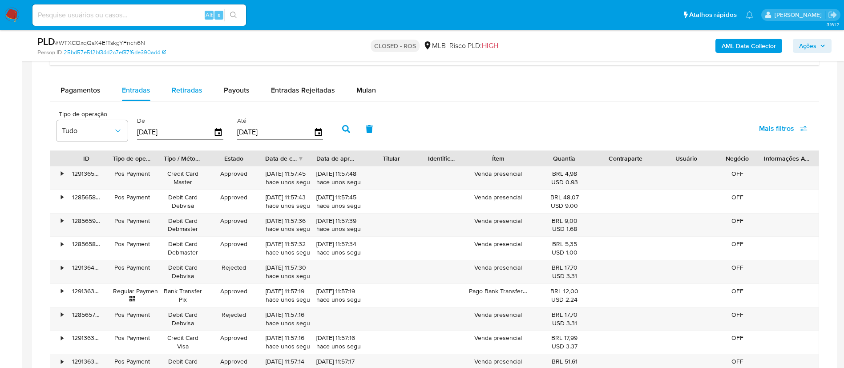
click at [186, 89] on span "Retiradas" at bounding box center [187, 90] width 31 height 10
select select "10"
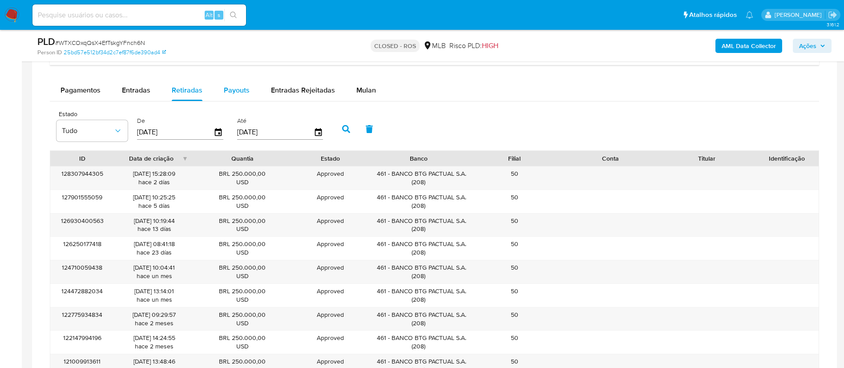
click at [231, 91] on span "Payouts" at bounding box center [237, 90] width 26 height 10
select select "10"
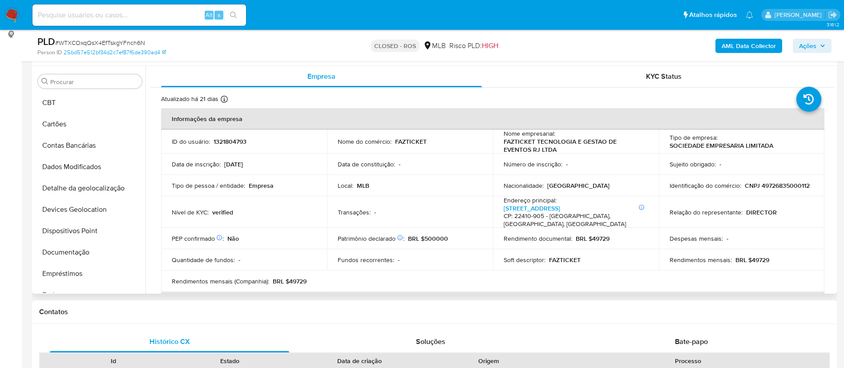
scroll to position [56, 0]
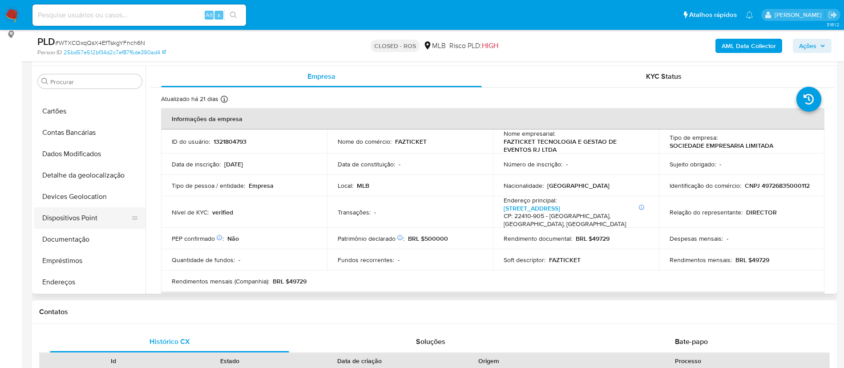
click at [95, 217] on button "Dispositivos Point" at bounding box center [86, 217] width 104 height 21
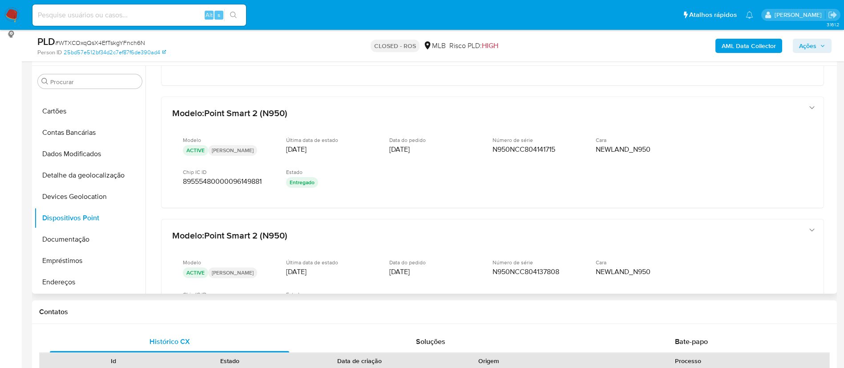
scroll to position [438, 0]
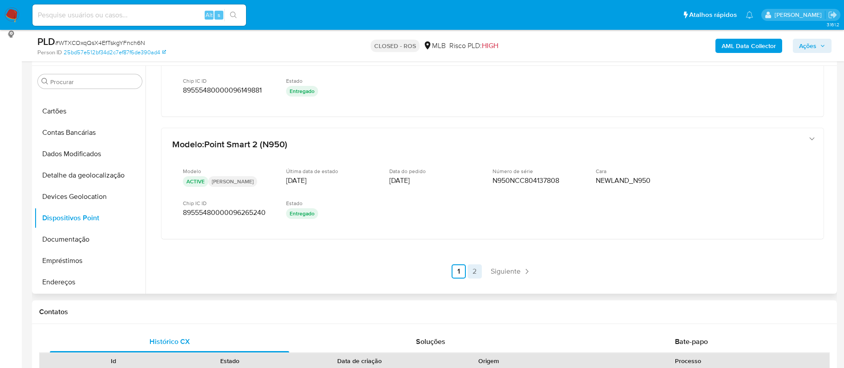
click at [475, 272] on link "2" at bounding box center [475, 271] width 14 height 14
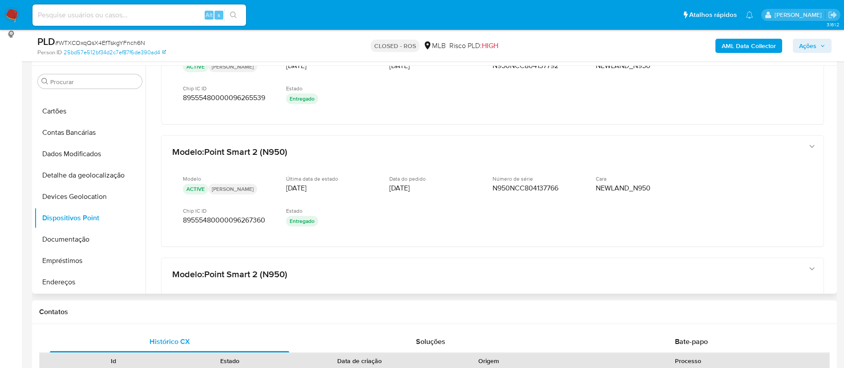
scroll to position [0, 0]
